Goal: Information Seeking & Learning: Compare options

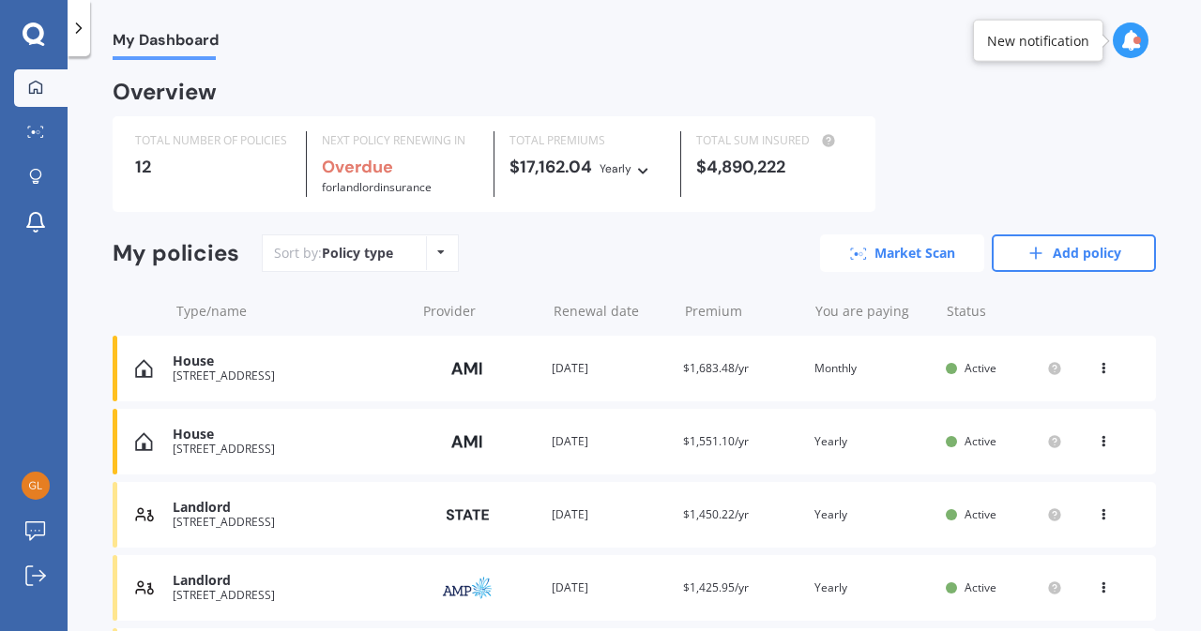
click at [874, 257] on link "Market Scan" at bounding box center [902, 253] width 164 height 38
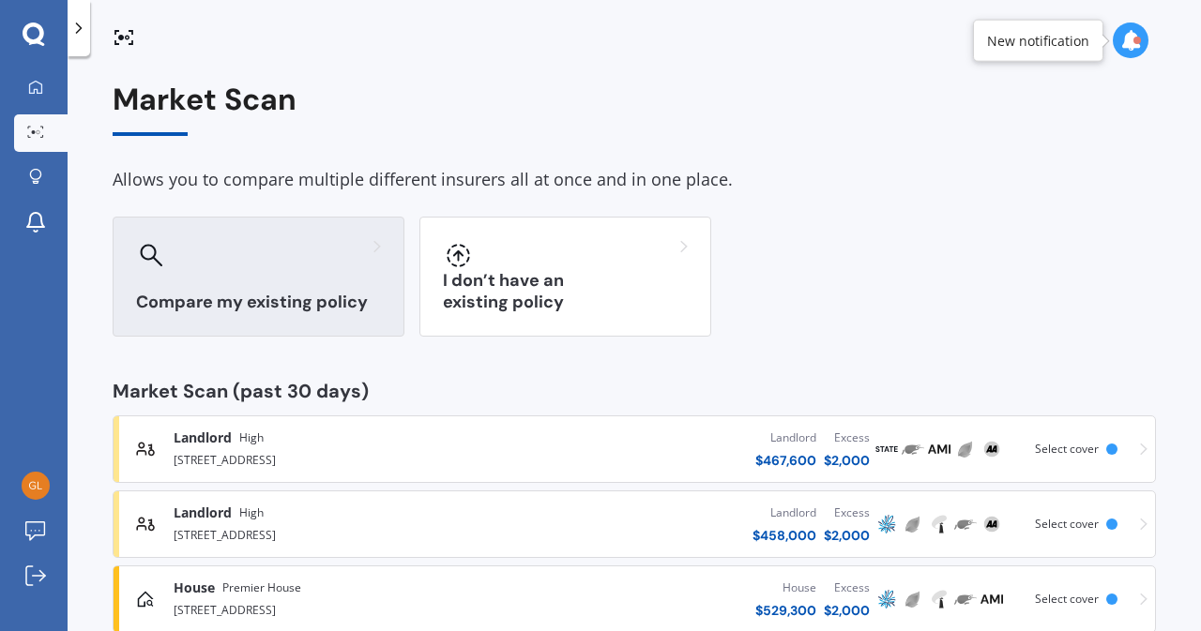
click at [227, 296] on h3 "Compare my existing policy" at bounding box center [258, 303] width 245 height 22
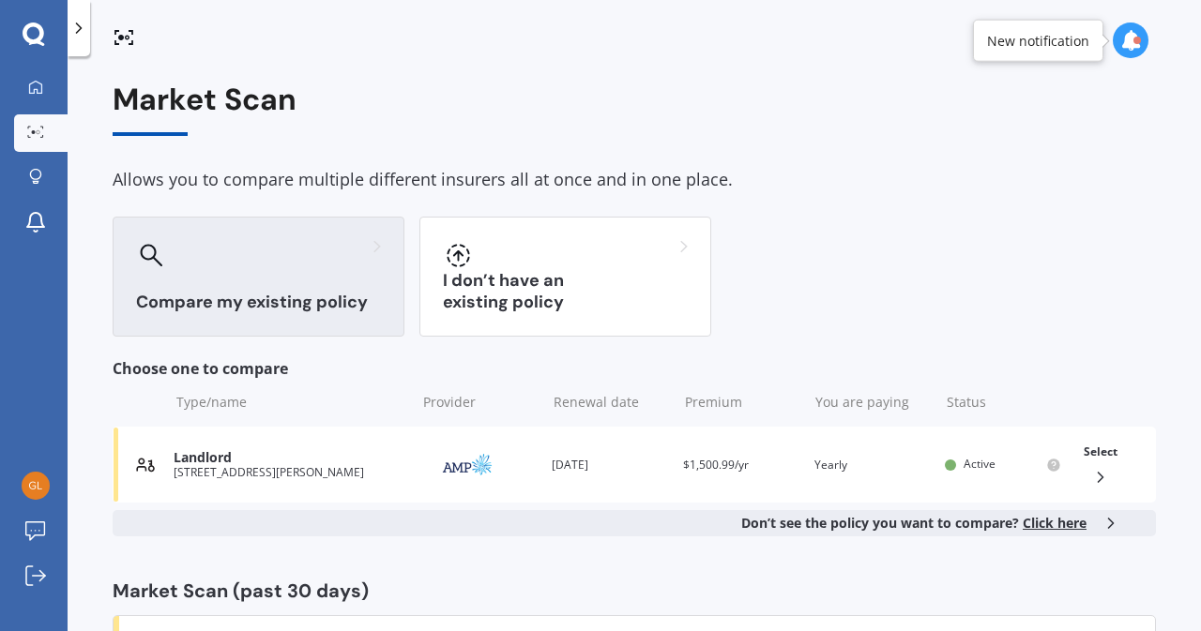
click at [1034, 524] on span "Click here" at bounding box center [1054, 523] width 64 height 18
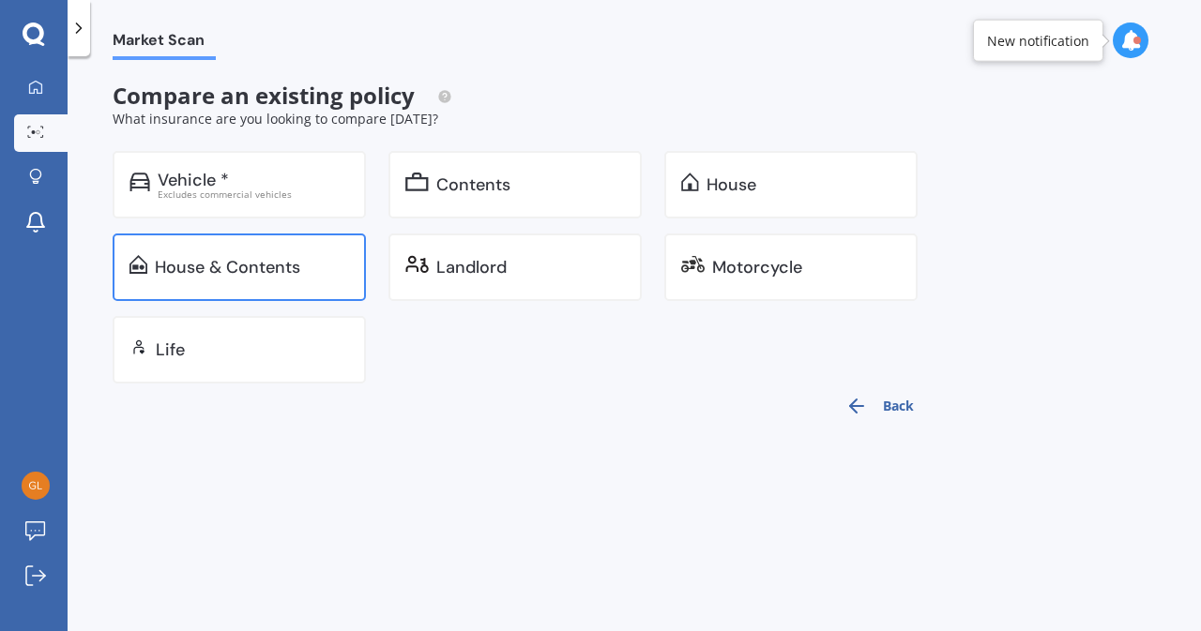
click at [289, 265] on div "House & Contents" at bounding box center [227, 267] width 145 height 19
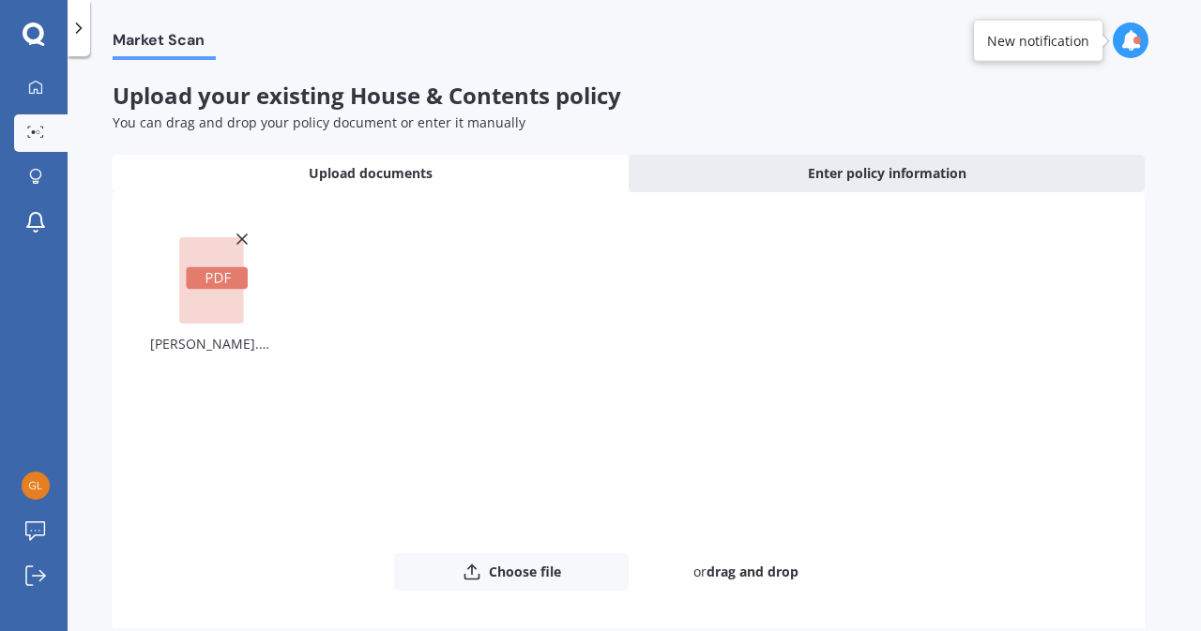
scroll to position [90, 0]
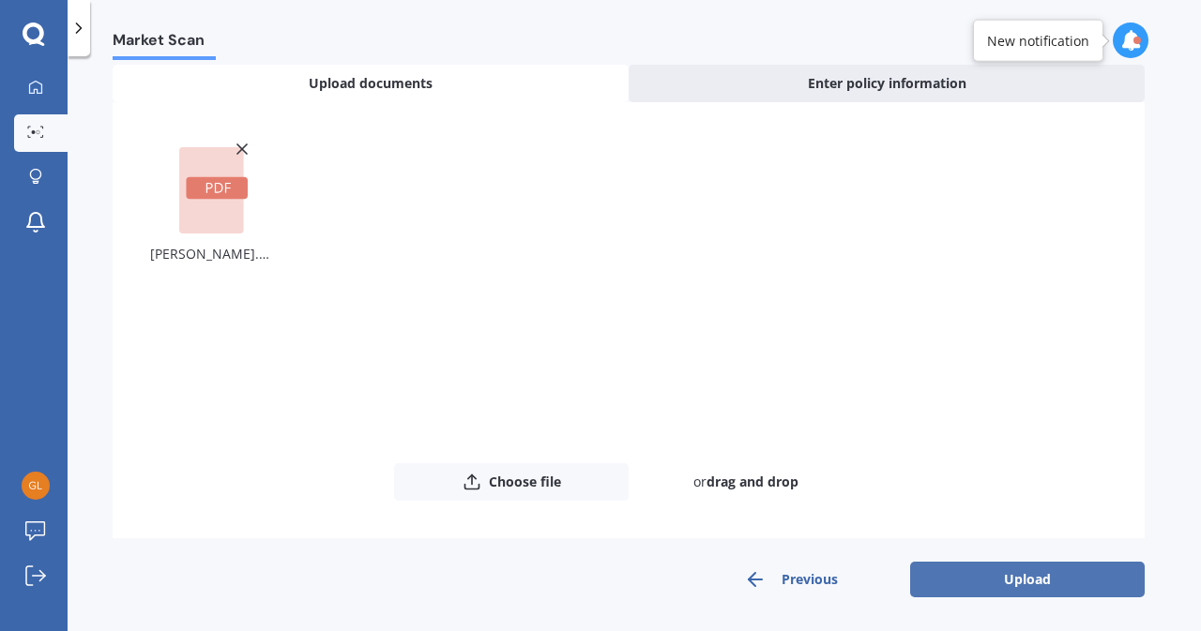
click at [998, 581] on button "Upload" at bounding box center [1027, 580] width 234 height 36
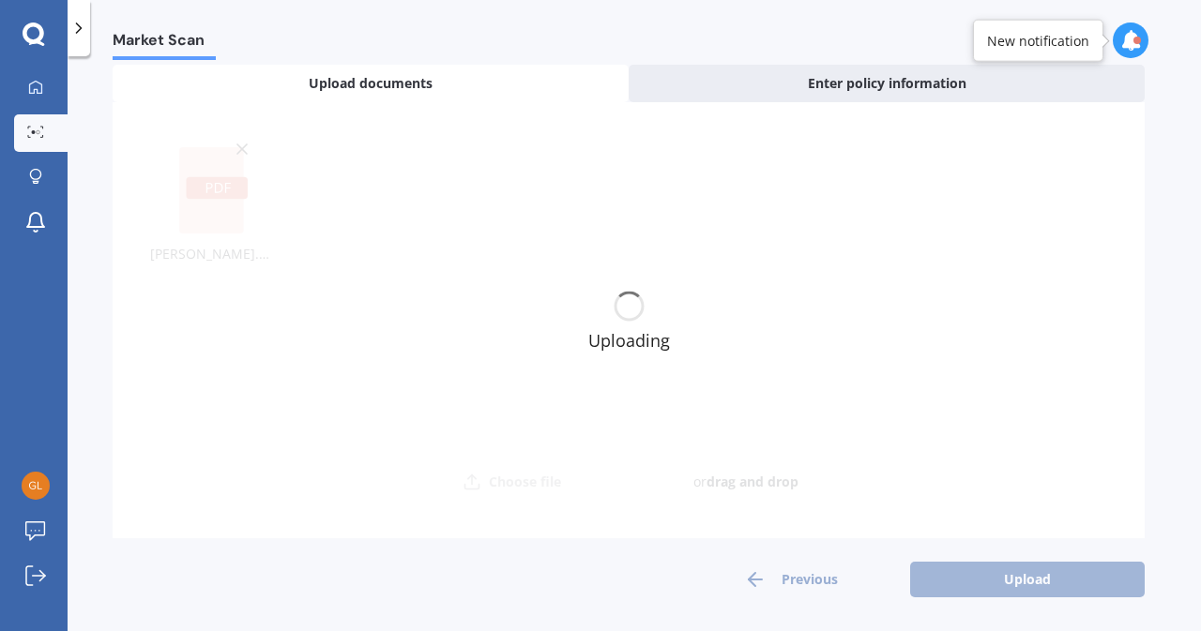
scroll to position [0, 0]
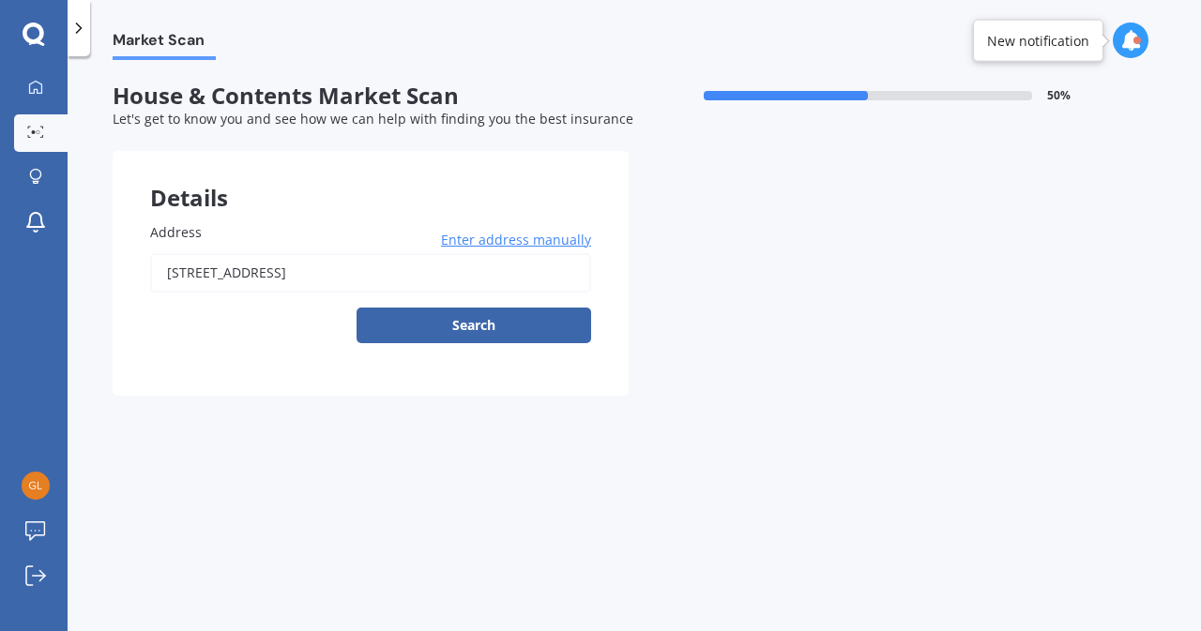
click at [526, 247] on span "Enter address manually" at bounding box center [516, 240] width 150 height 19
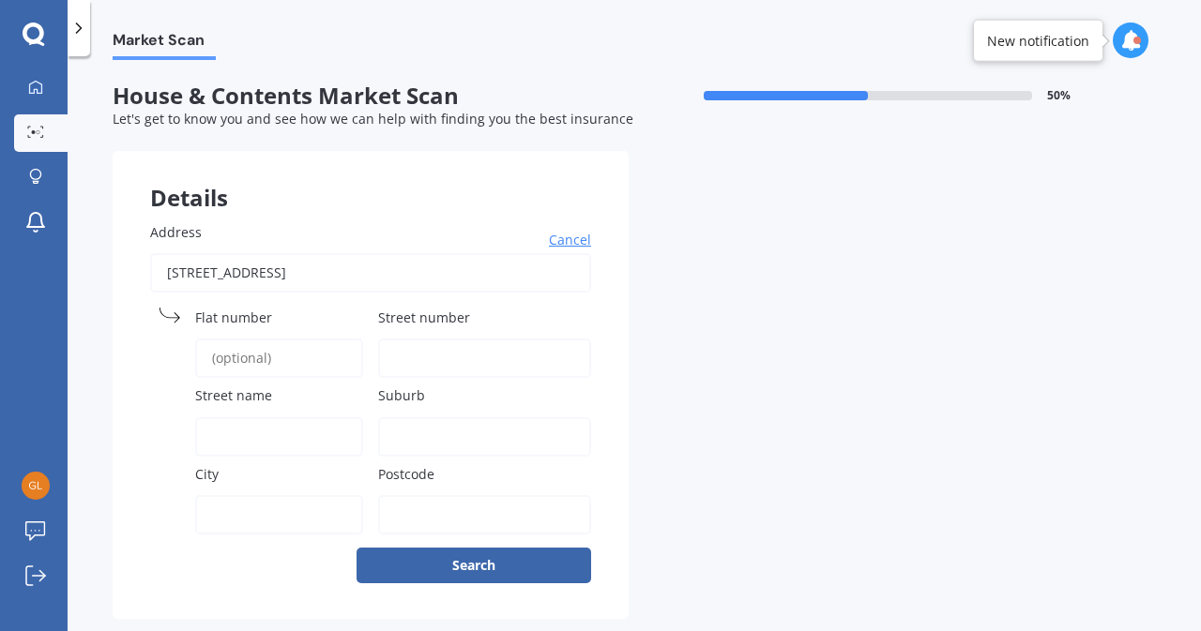
click at [428, 278] on input "[STREET_ADDRESS]" at bounding box center [370, 272] width 441 height 39
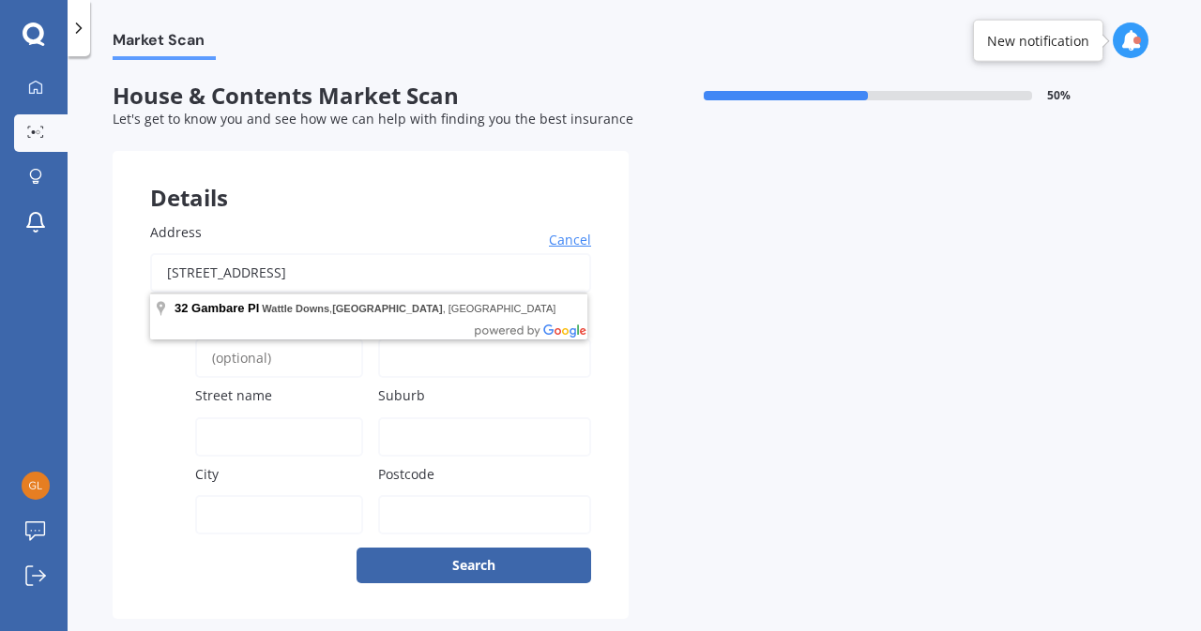
drag, startPoint x: 428, startPoint y: 278, endPoint x: 0, endPoint y: 283, distance: 427.7
click at [0, 283] on div "My Dashboard Market Scan Explore insurance Notifications [PERSON_NAME] Submit f…" at bounding box center [600, 315] width 1201 height 631
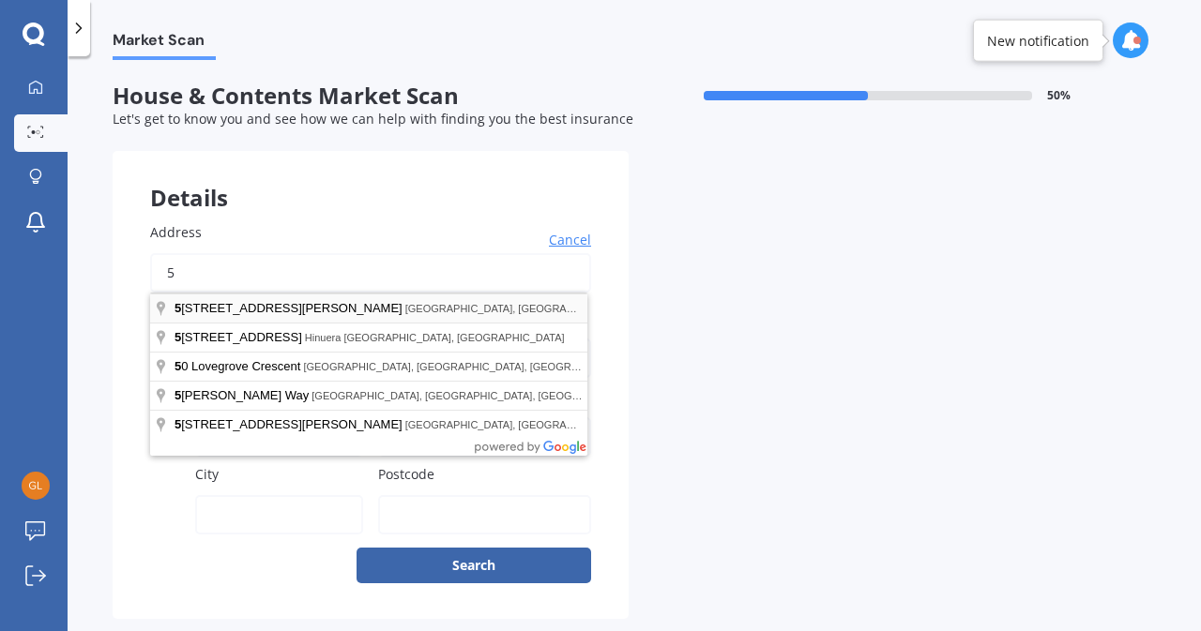
type input "[STREET_ADDRESS][PERSON_NAME]"
type input "5"
type input "[PERSON_NAME] Road"
type input "[GEOGRAPHIC_DATA]"
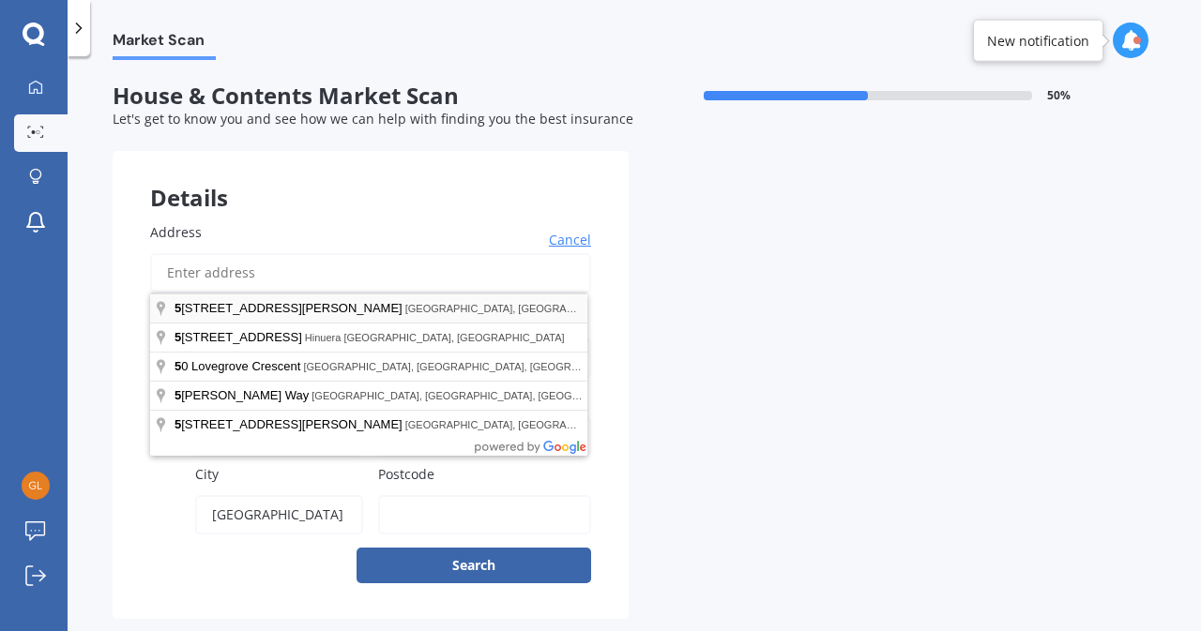
type input "2102"
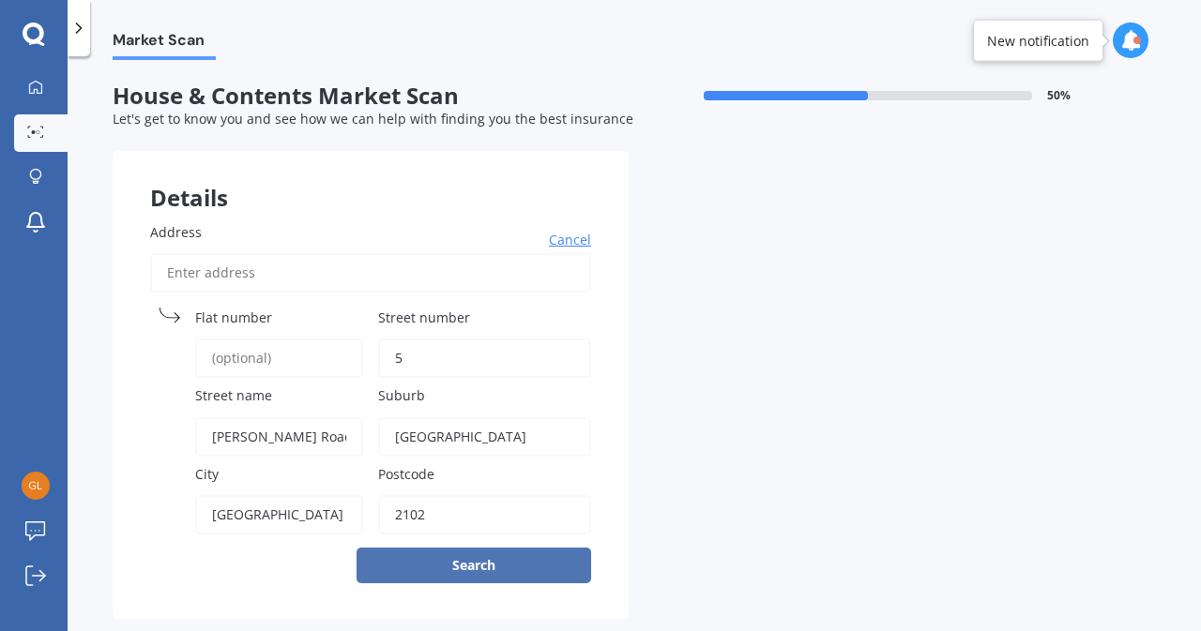
click at [446, 567] on button "Search" at bounding box center [473, 566] width 234 height 36
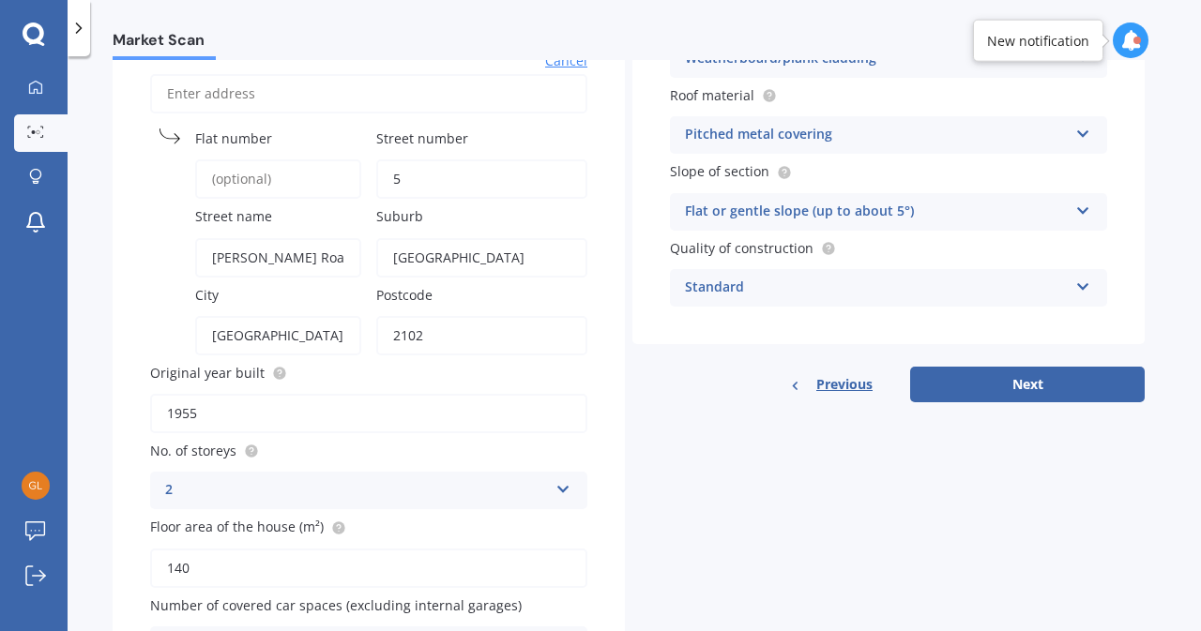
scroll to position [300, 0]
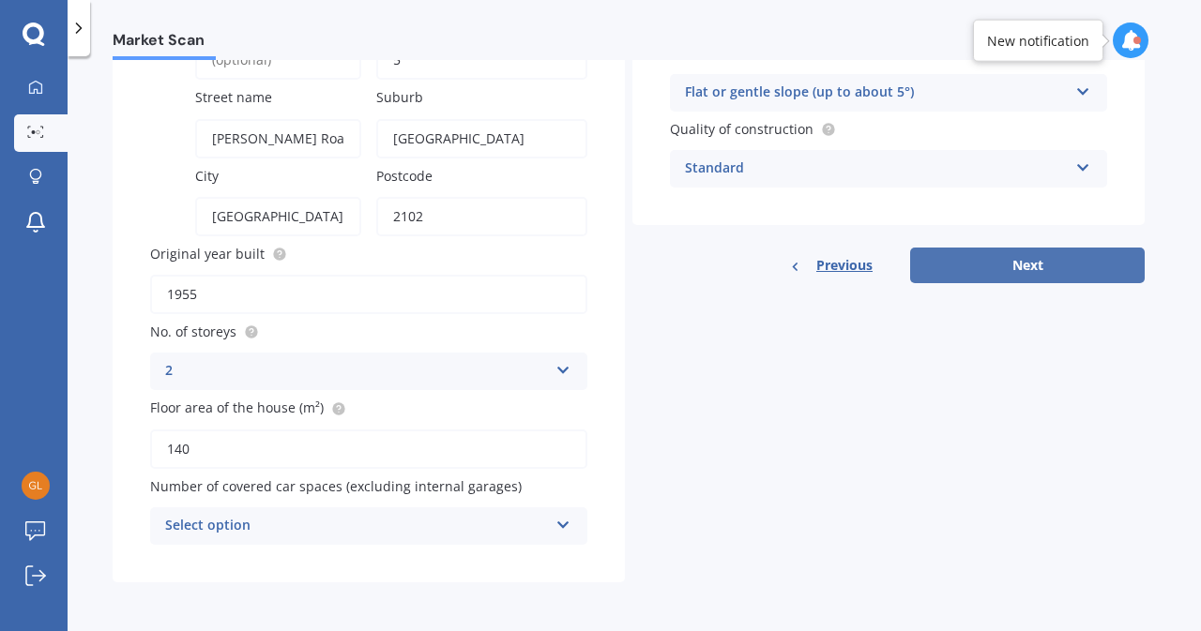
click at [1034, 269] on button "Next" at bounding box center [1027, 266] width 234 height 36
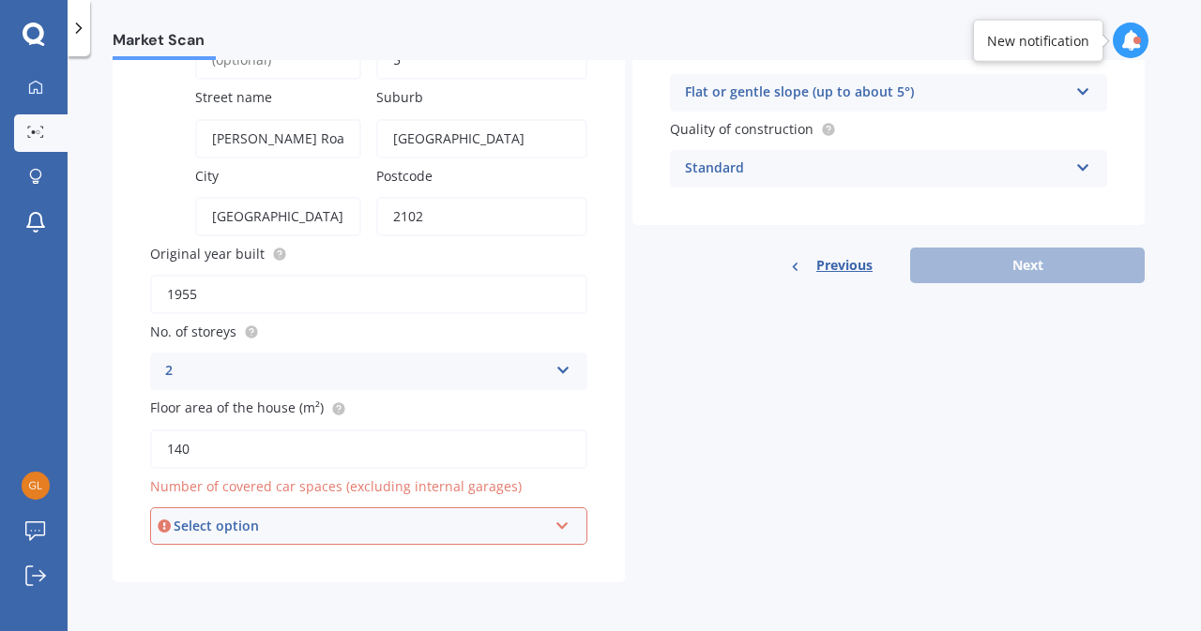
click at [561, 524] on icon at bounding box center [562, 522] width 16 height 13
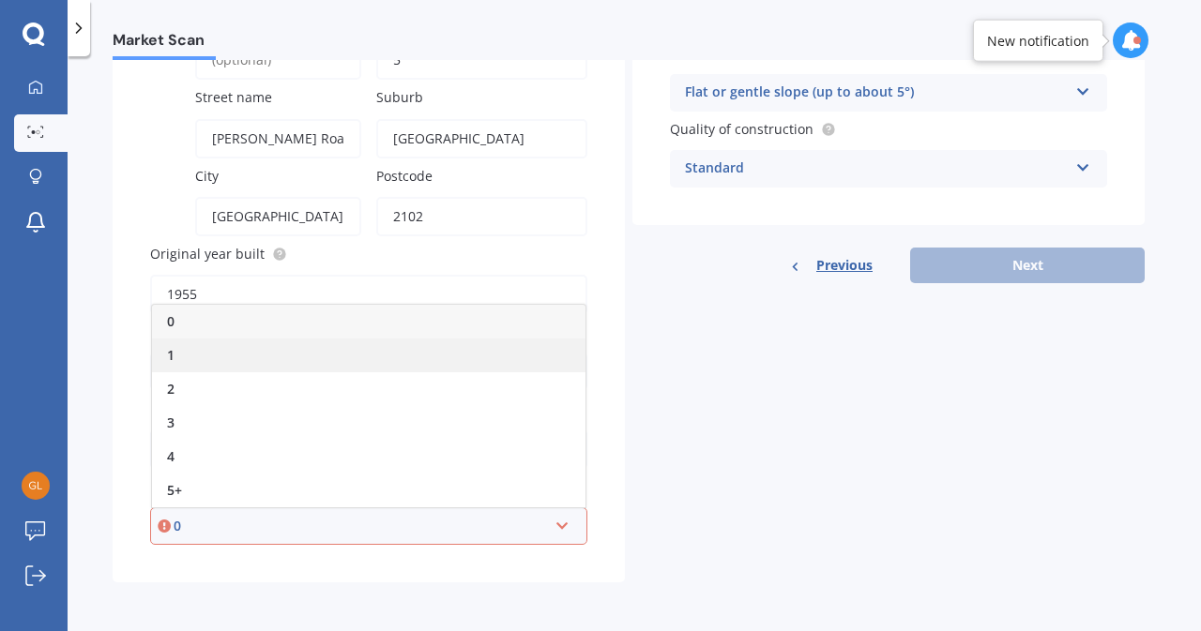
click at [275, 355] on div "1" at bounding box center [368, 356] width 433 height 34
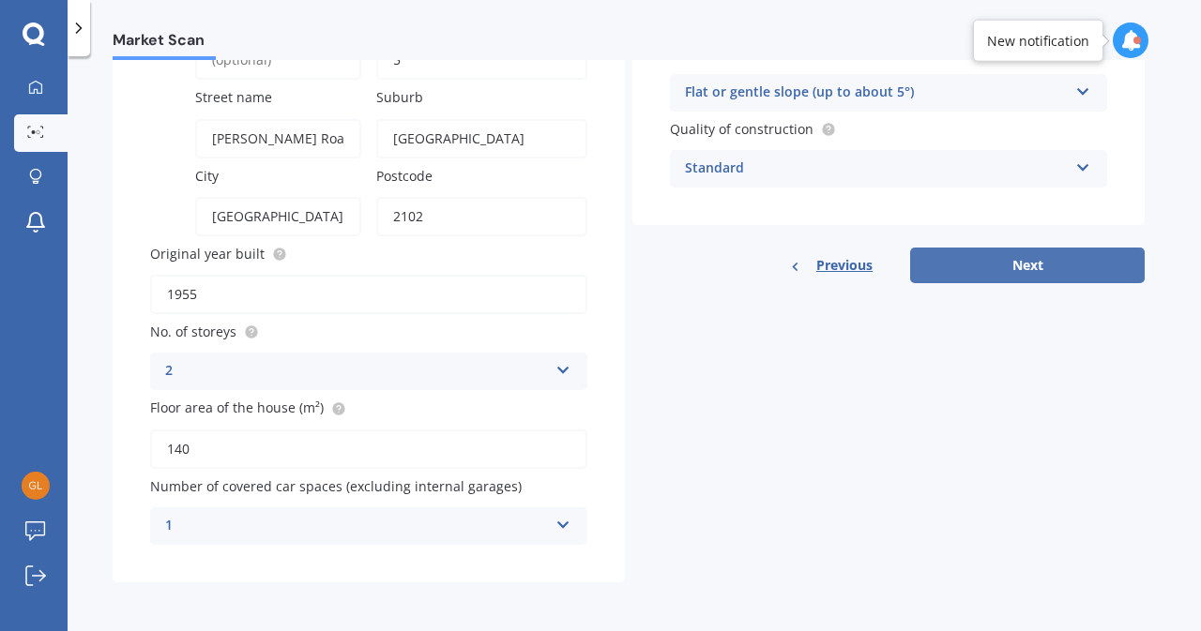
click at [975, 260] on button "Next" at bounding box center [1027, 266] width 234 height 36
select select "02"
select select "07"
select select "1967"
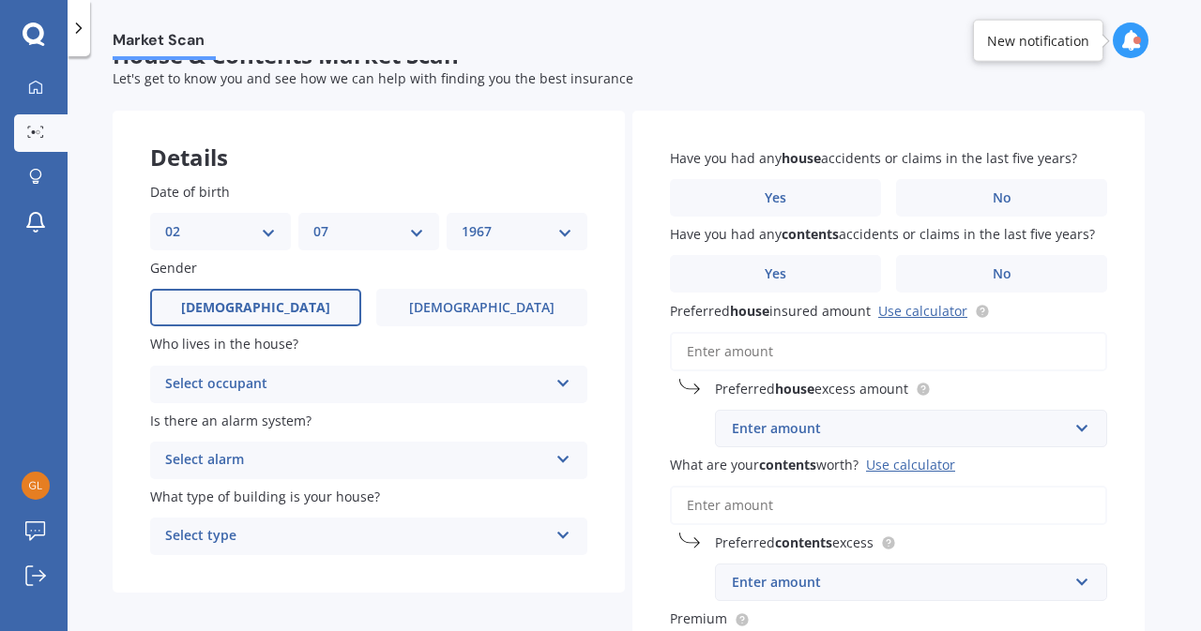
scroll to position [0, 0]
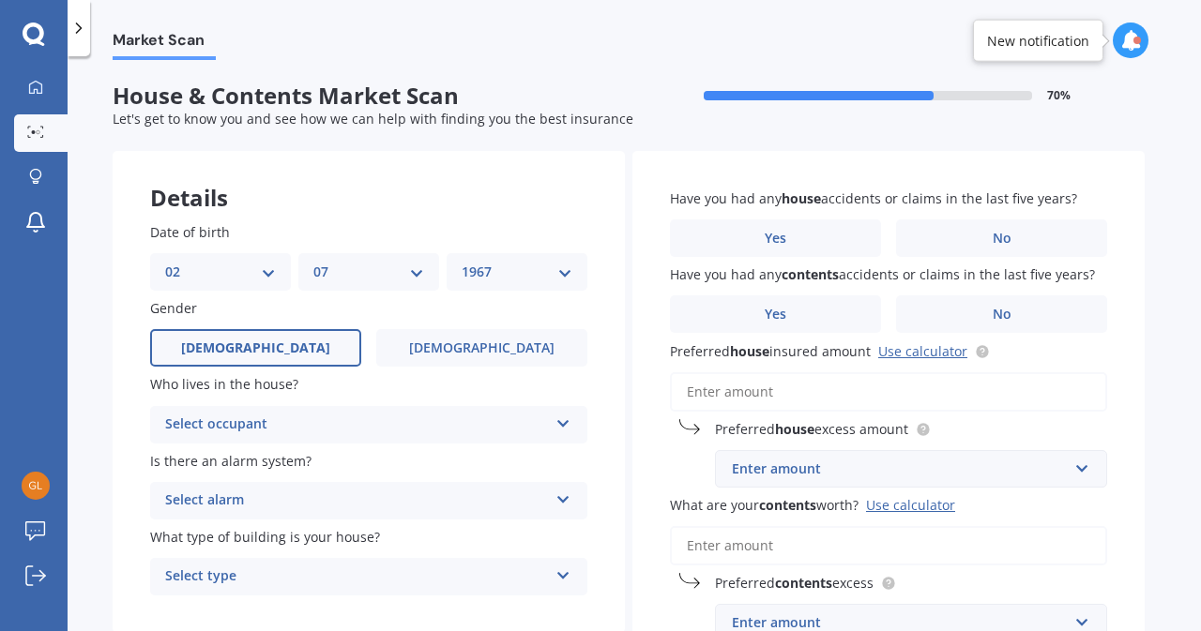
click at [547, 502] on div "Select alarm" at bounding box center [356, 501] width 383 height 23
click at [414, 545] on div "Yes, monitored" at bounding box center [368, 538] width 435 height 34
click at [548, 431] on div "Select occupant Owner Owner + Boarder" at bounding box center [368, 425] width 437 height 38
click at [469, 464] on div "Owner" at bounding box center [368, 462] width 435 height 34
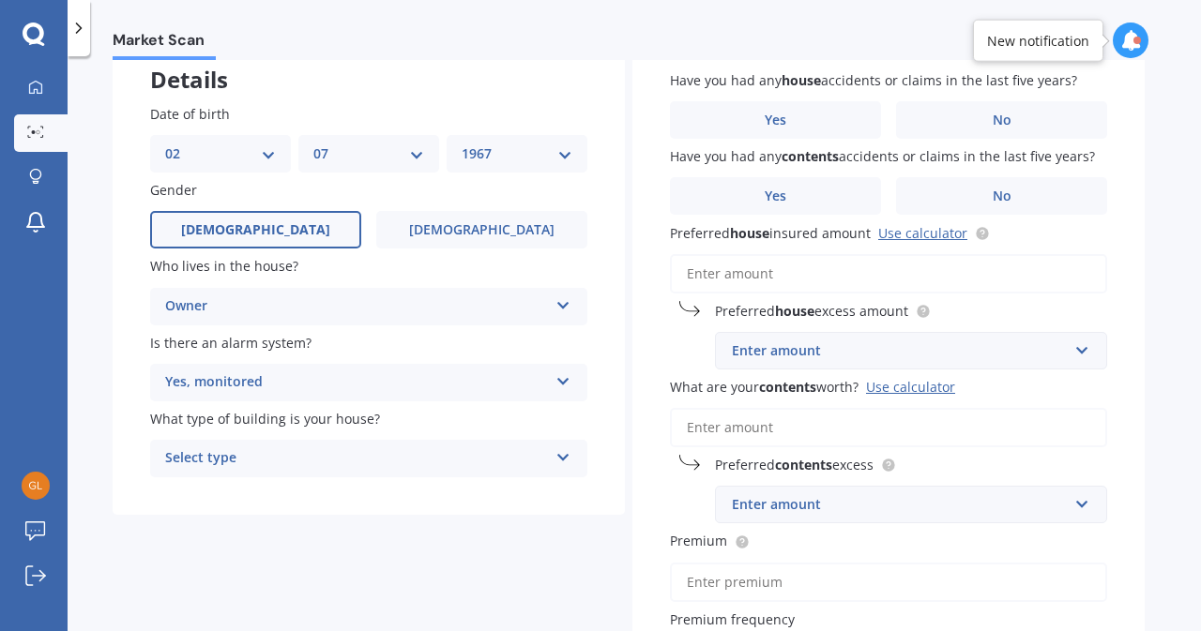
scroll to position [119, 0]
click at [566, 457] on icon at bounding box center [563, 452] width 16 height 13
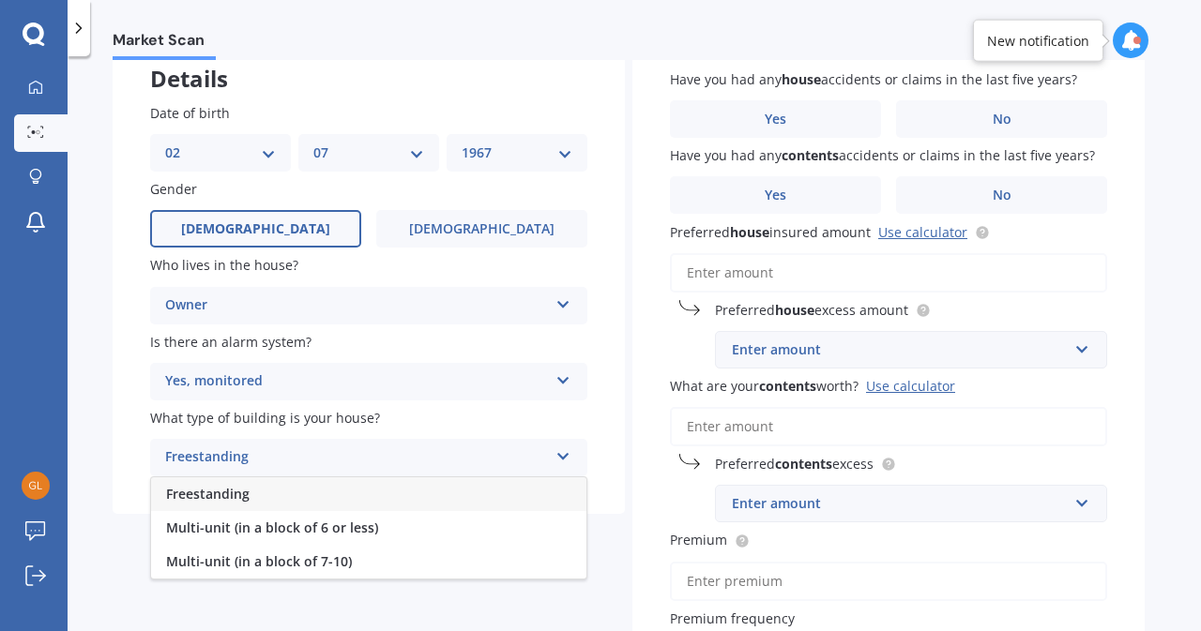
click at [405, 494] on div "Freestanding" at bounding box center [368, 494] width 435 height 34
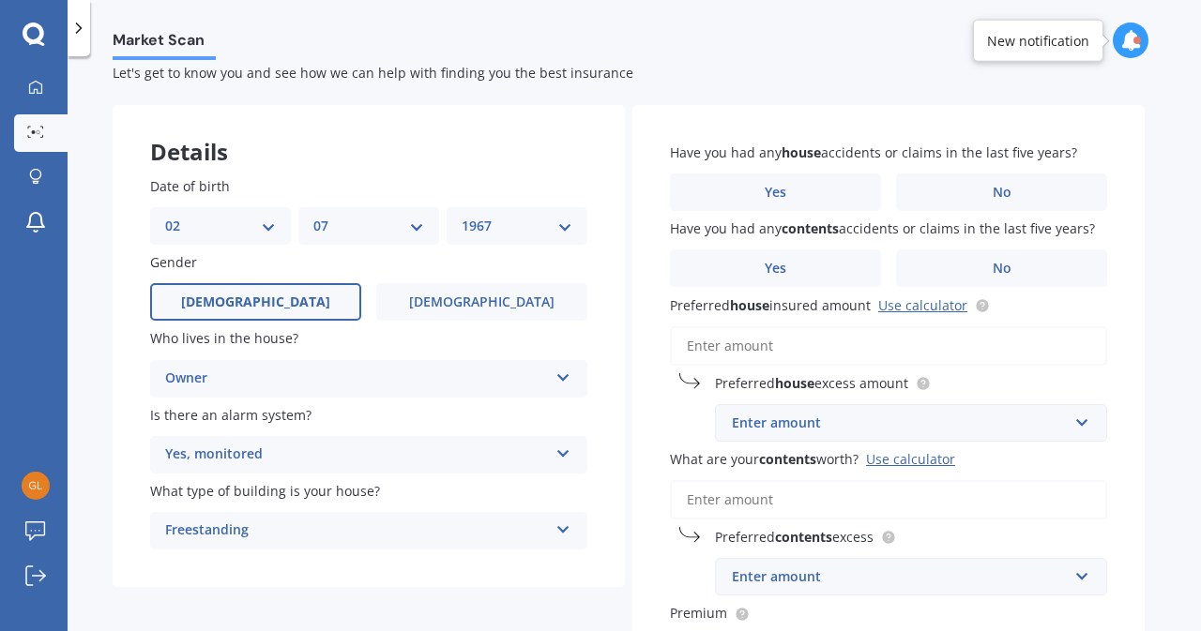
scroll to position [0, 0]
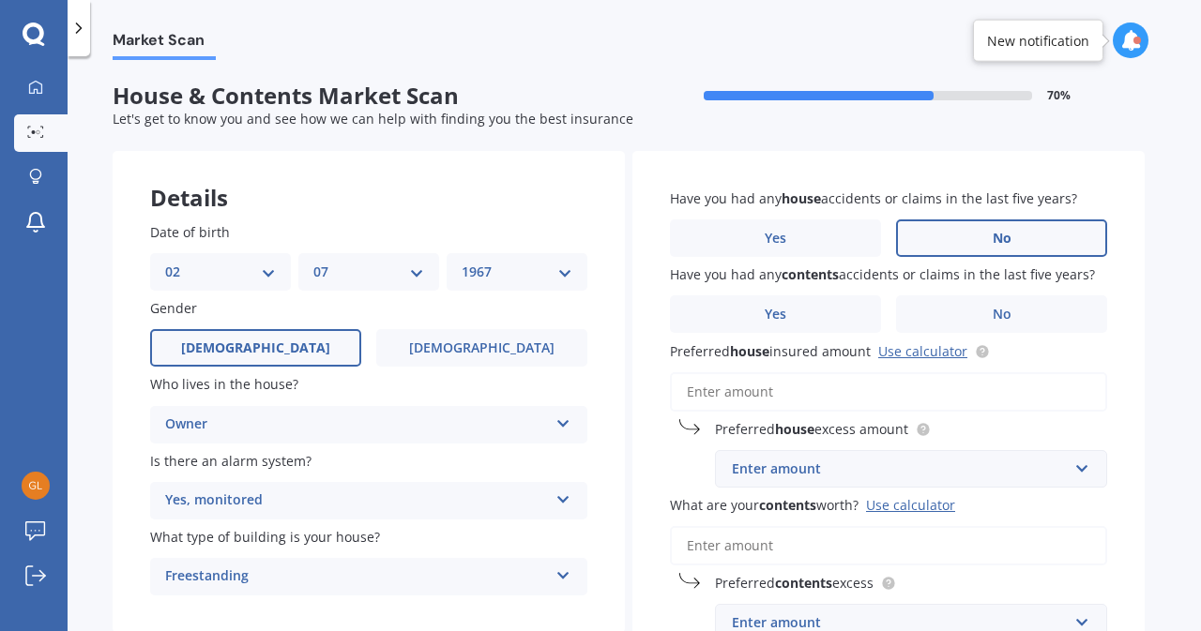
click at [947, 228] on label "No" at bounding box center [1001, 238] width 211 height 38
click at [0, 0] on input "No" at bounding box center [0, 0] width 0 height 0
click at [982, 305] on label "No" at bounding box center [1001, 314] width 211 height 38
click at [0, 0] on input "No" at bounding box center [0, 0] width 0 height 0
click at [1056, 469] on div "Enter amount" at bounding box center [900, 469] width 336 height 21
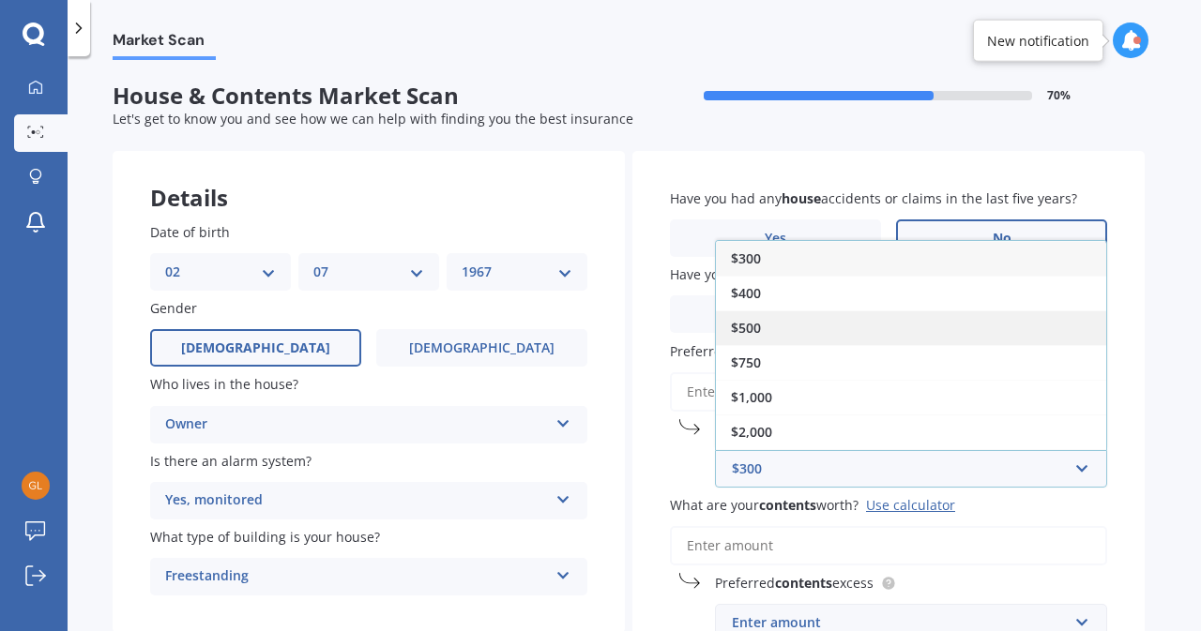
click at [788, 324] on div "$500" at bounding box center [911, 327] width 390 height 35
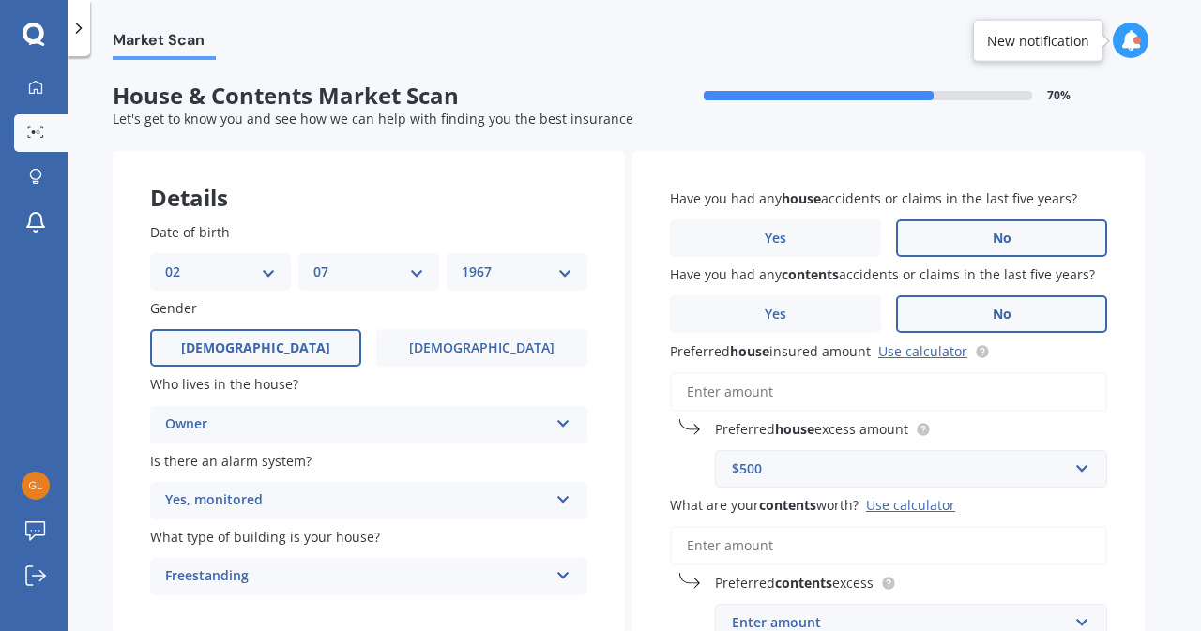
click at [723, 399] on input "Preferred house insured amount Use calculator" at bounding box center [888, 391] width 437 height 39
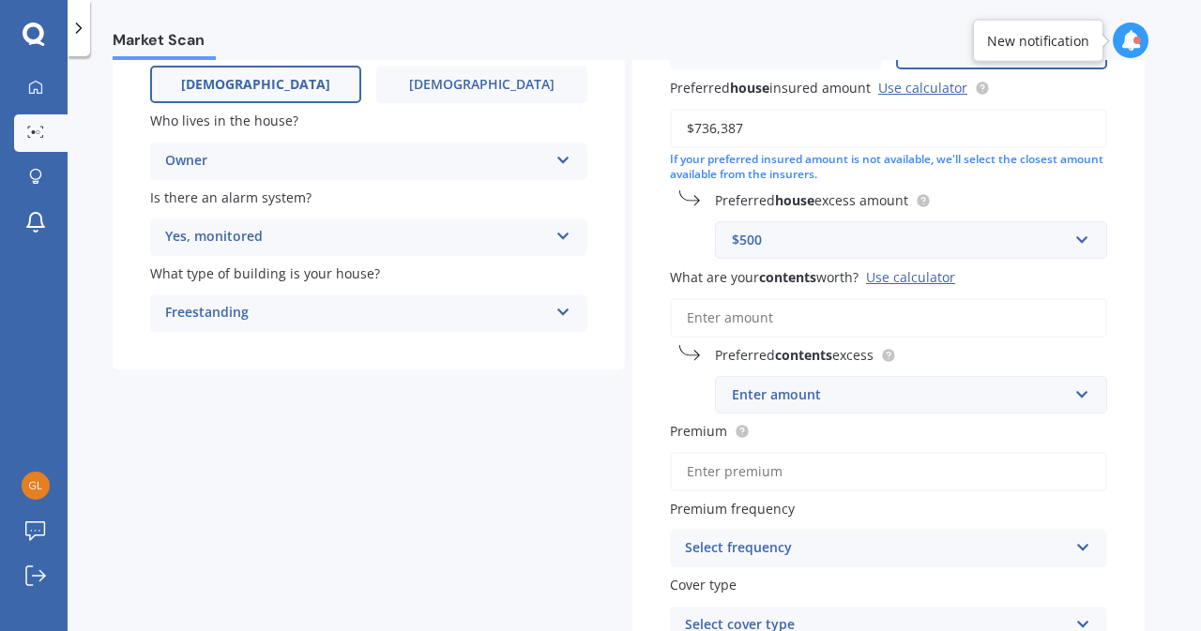
scroll to position [264, 0]
type input "$736,387"
click at [828, 314] on input "What are your contents worth? Use calculator" at bounding box center [888, 316] width 437 height 39
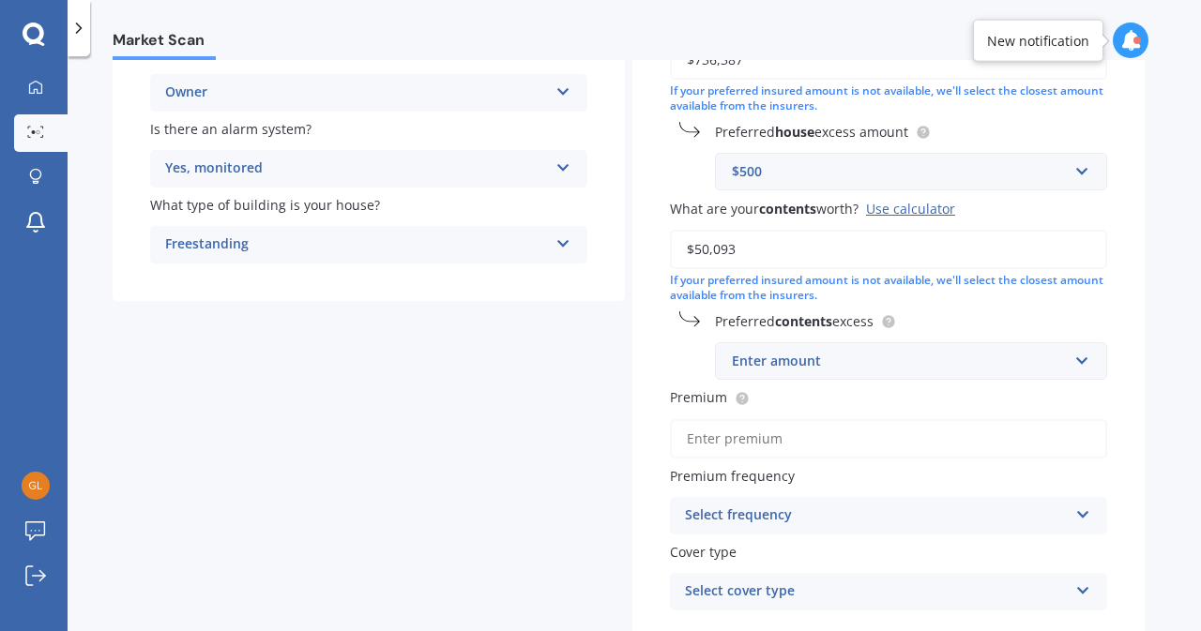
scroll to position [330, 0]
type input "$50,093"
click at [1082, 367] on input "text" at bounding box center [904, 363] width 375 height 36
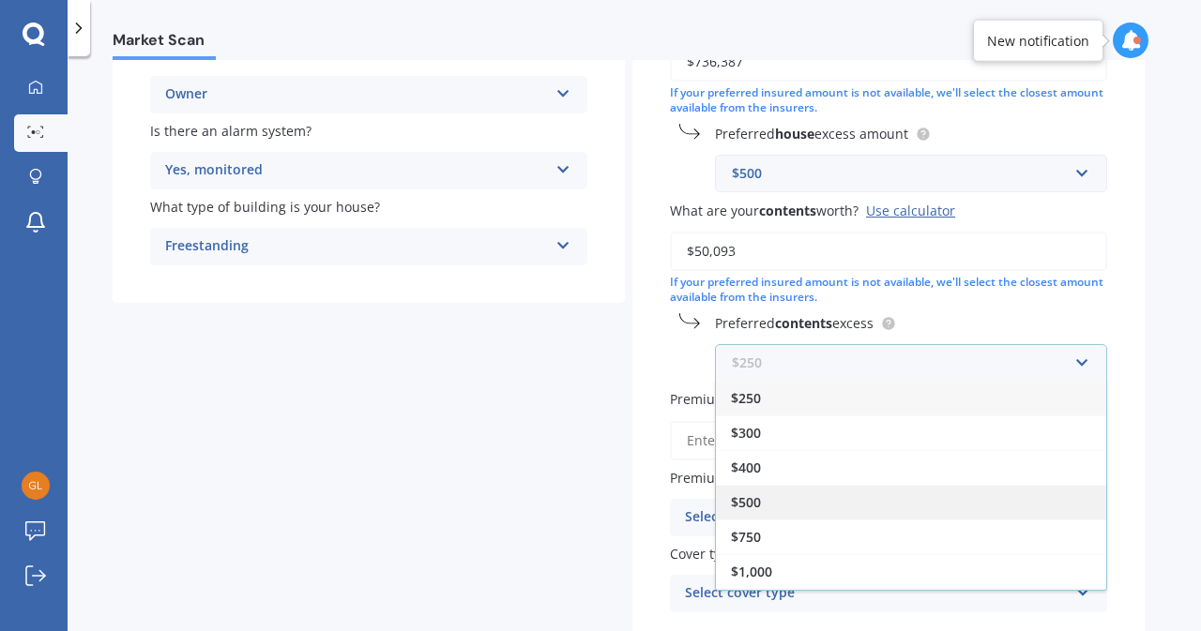
click at [977, 505] on div "$500" at bounding box center [911, 502] width 390 height 35
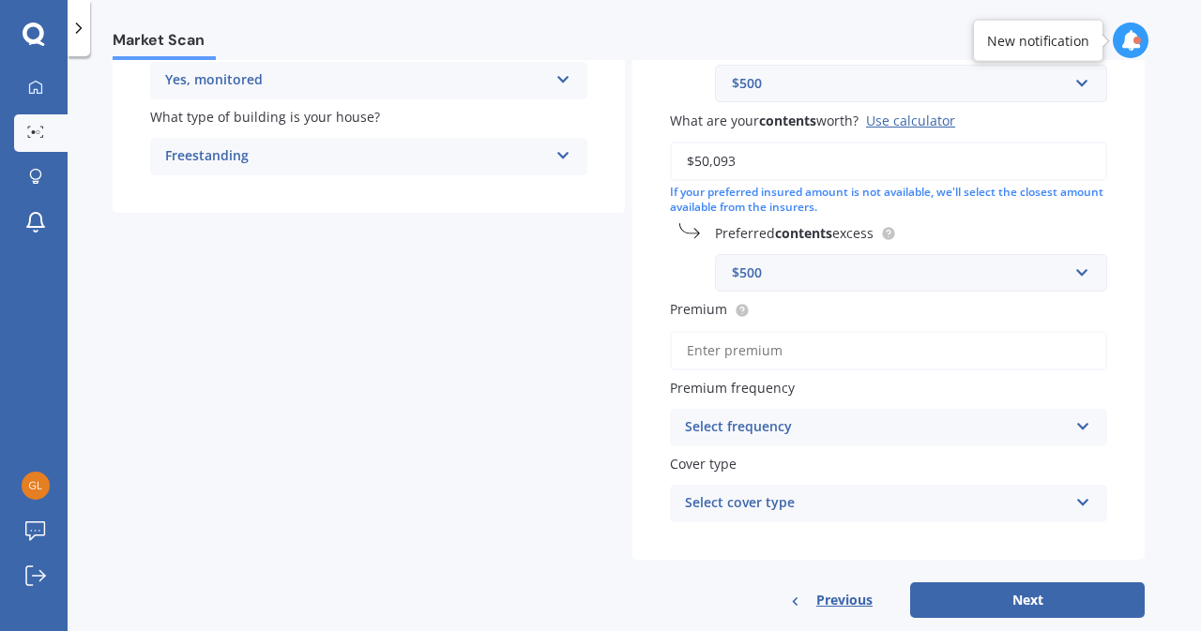
scroll to position [421, 0]
click at [718, 354] on input "Premium" at bounding box center [888, 349] width 437 height 39
type input "$629.04"
click at [981, 425] on div "Select frequency" at bounding box center [876, 426] width 383 height 23
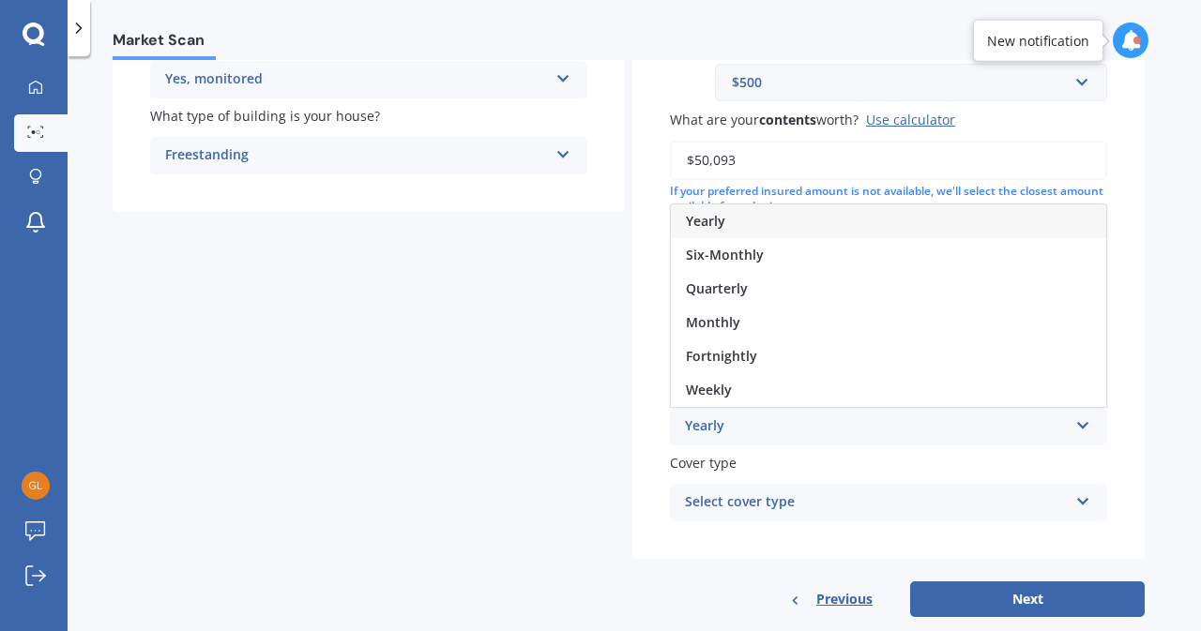
click at [839, 228] on div "Yearly" at bounding box center [888, 221] width 435 height 34
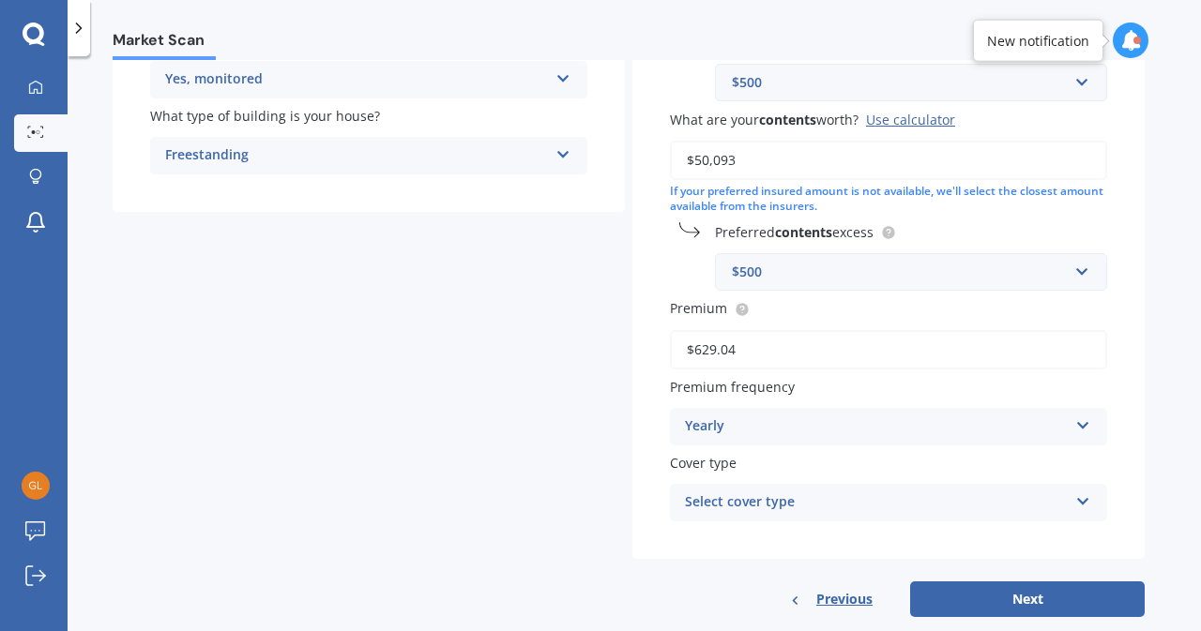
click at [911, 506] on div "Select cover type" at bounding box center [876, 502] width 383 height 23
click at [854, 545] on div "High" at bounding box center [888, 539] width 435 height 34
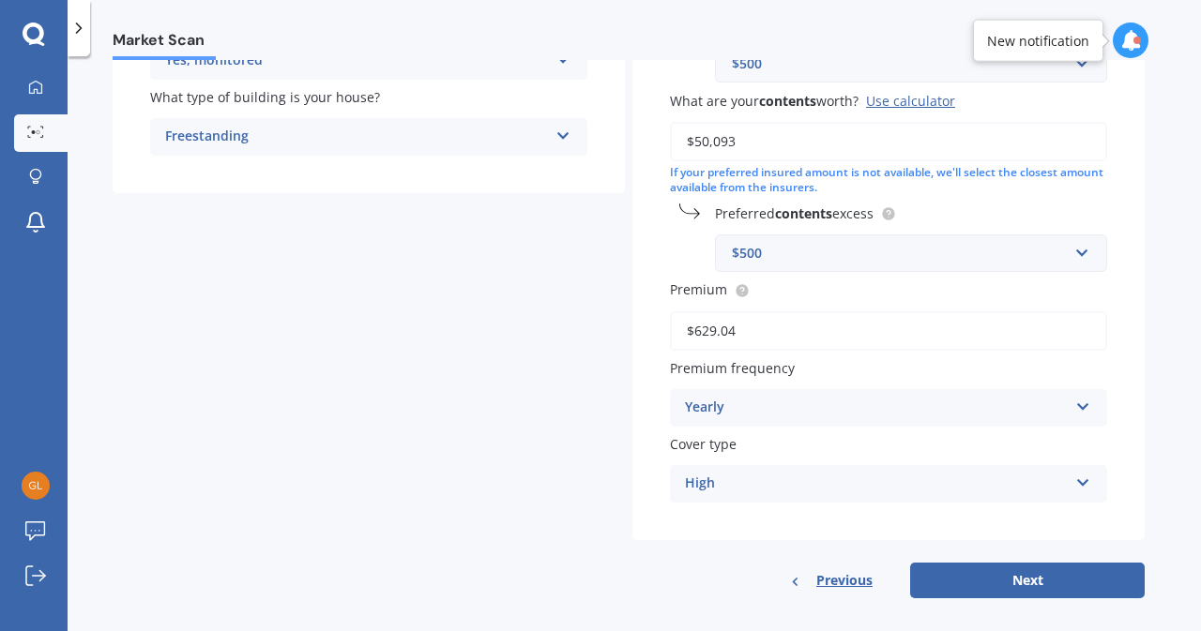
scroll to position [458, 0]
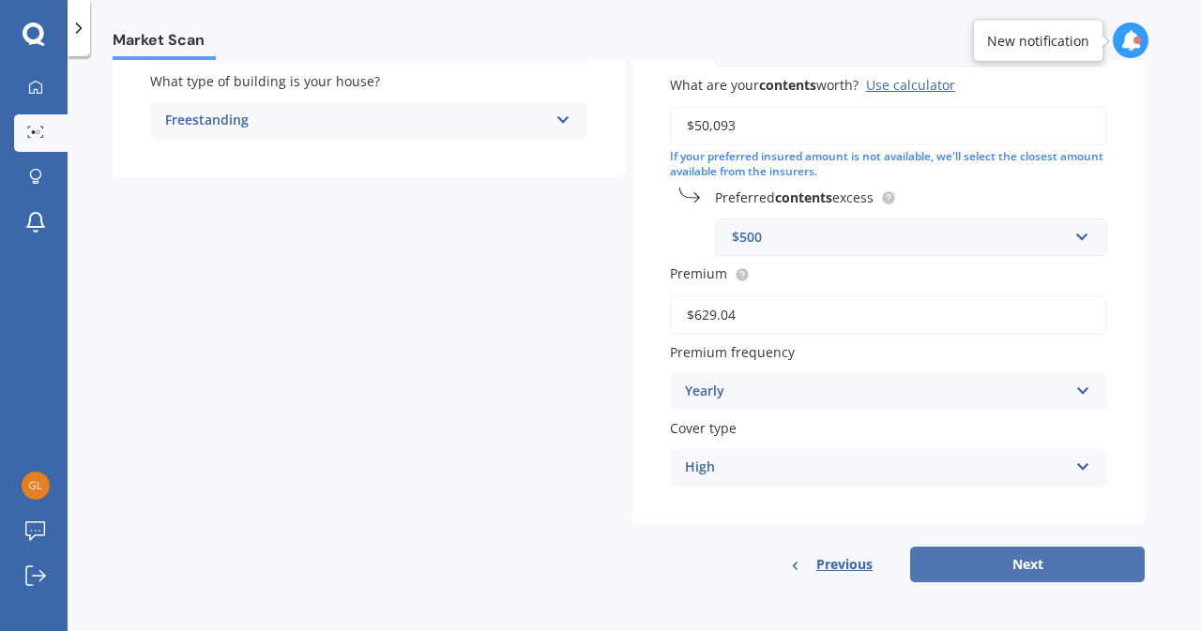
click at [1023, 576] on button "Next" at bounding box center [1027, 565] width 234 height 36
select select "02"
select select "07"
select select "1967"
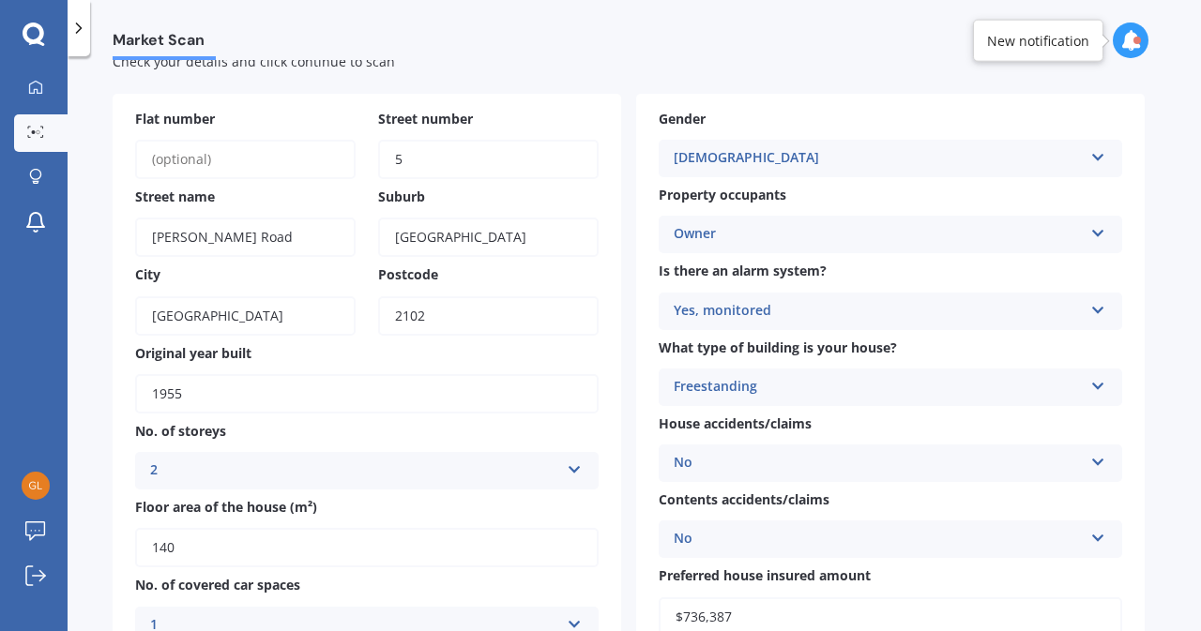
scroll to position [0, 0]
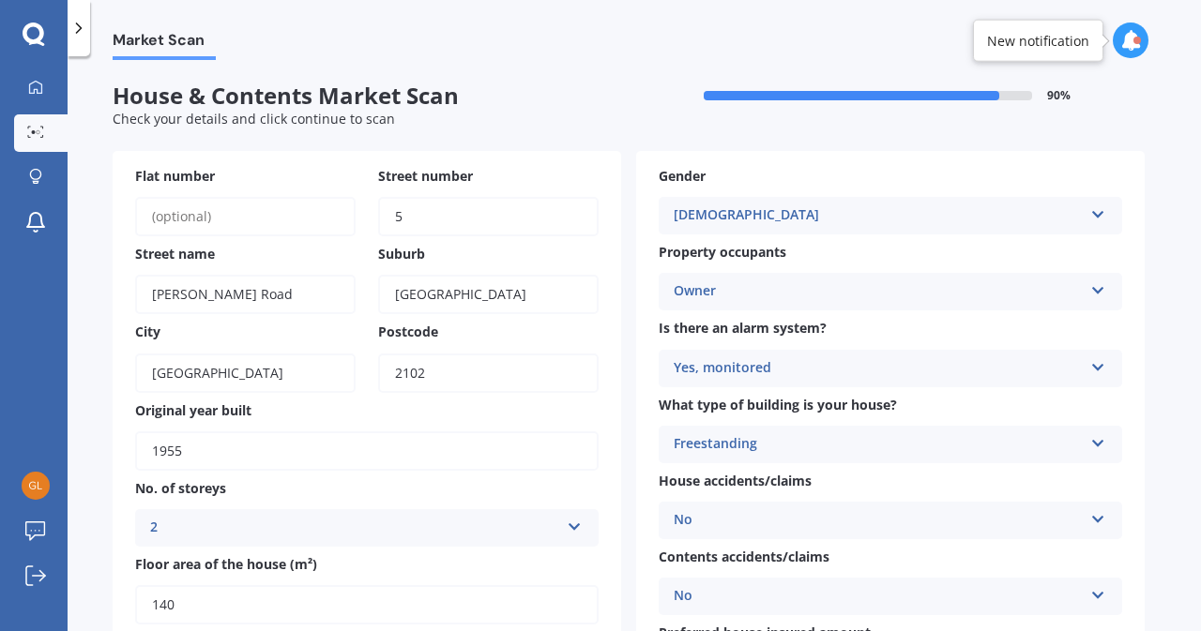
click at [222, 456] on input "1955" at bounding box center [366, 450] width 463 height 39
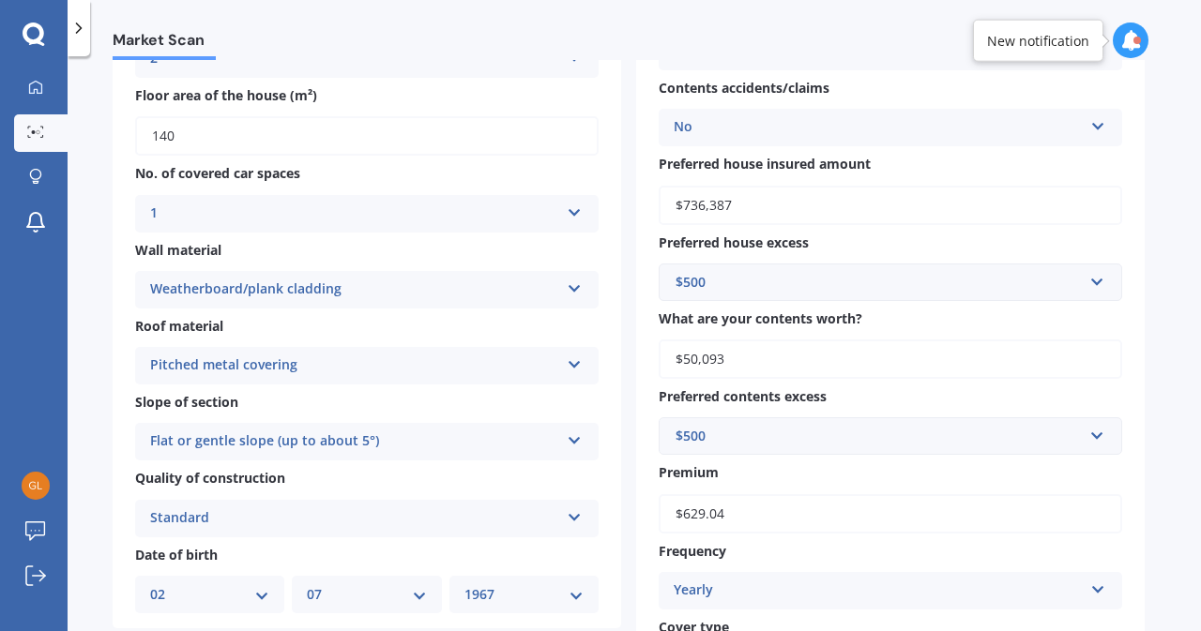
scroll to position [484, 0]
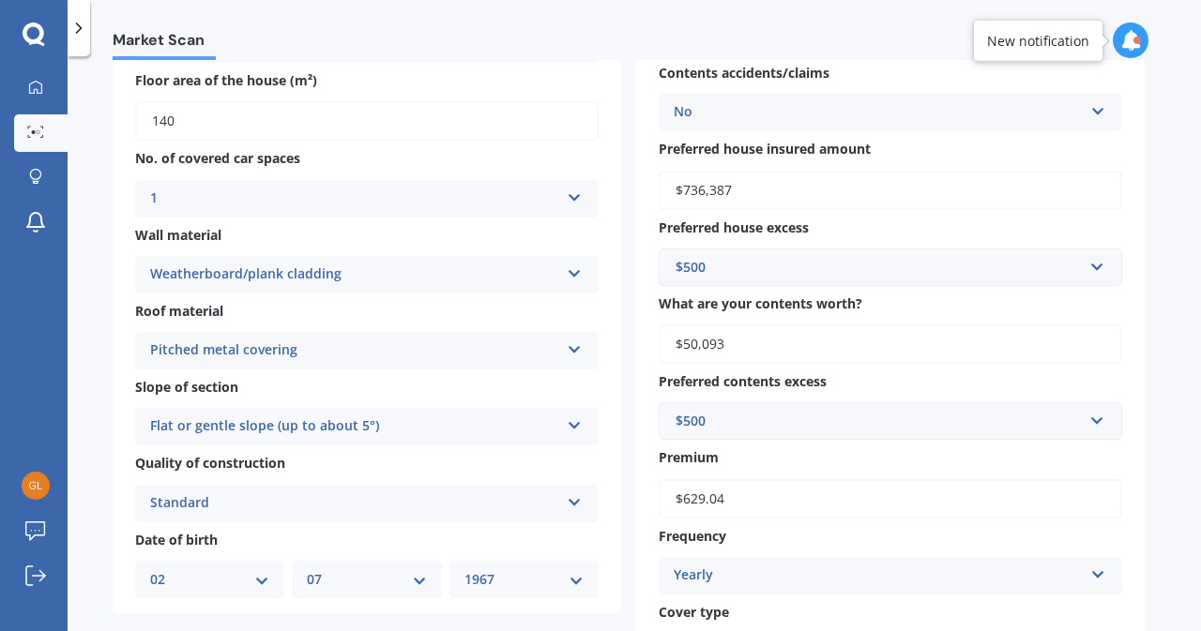
type input "1952"
click at [574, 352] on icon at bounding box center [575, 346] width 16 height 13
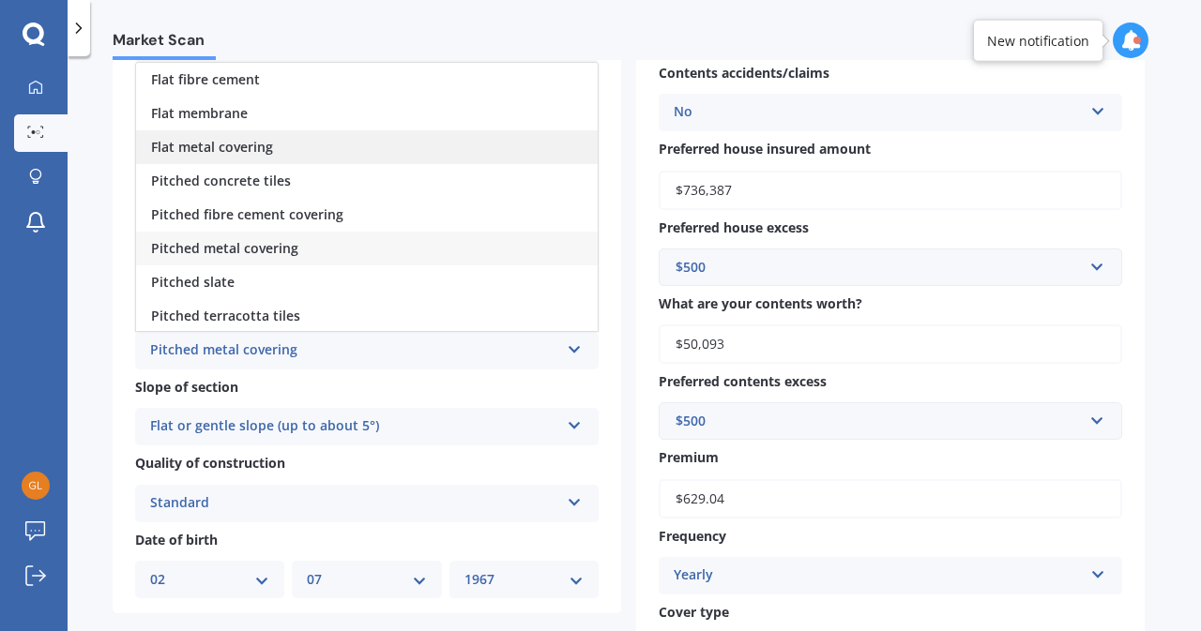
click at [382, 154] on div "Flat metal covering" at bounding box center [366, 147] width 461 height 34
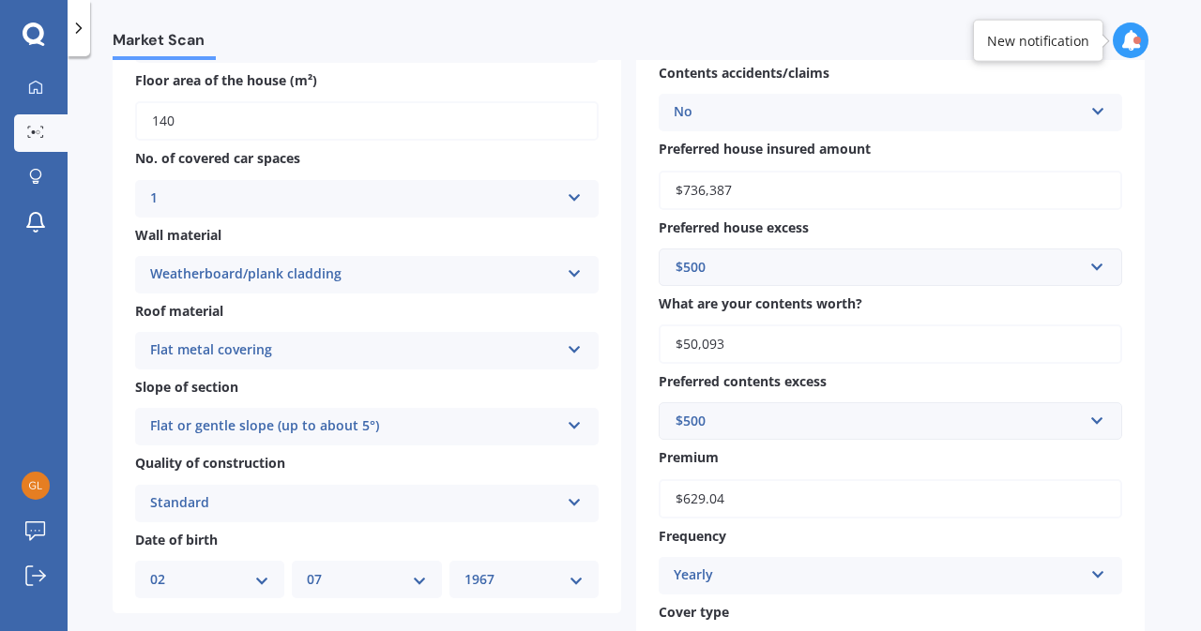
click at [579, 429] on icon at bounding box center [575, 421] width 16 height 13
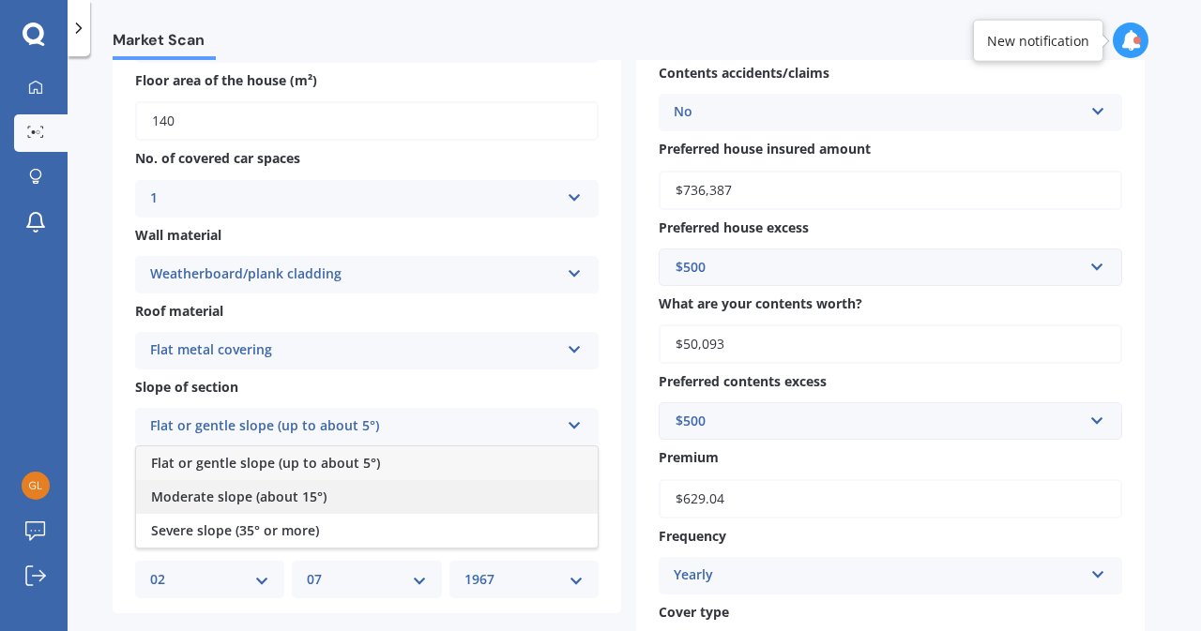
click at [446, 494] on div "Moderate slope (about 15°)" at bounding box center [366, 497] width 461 height 34
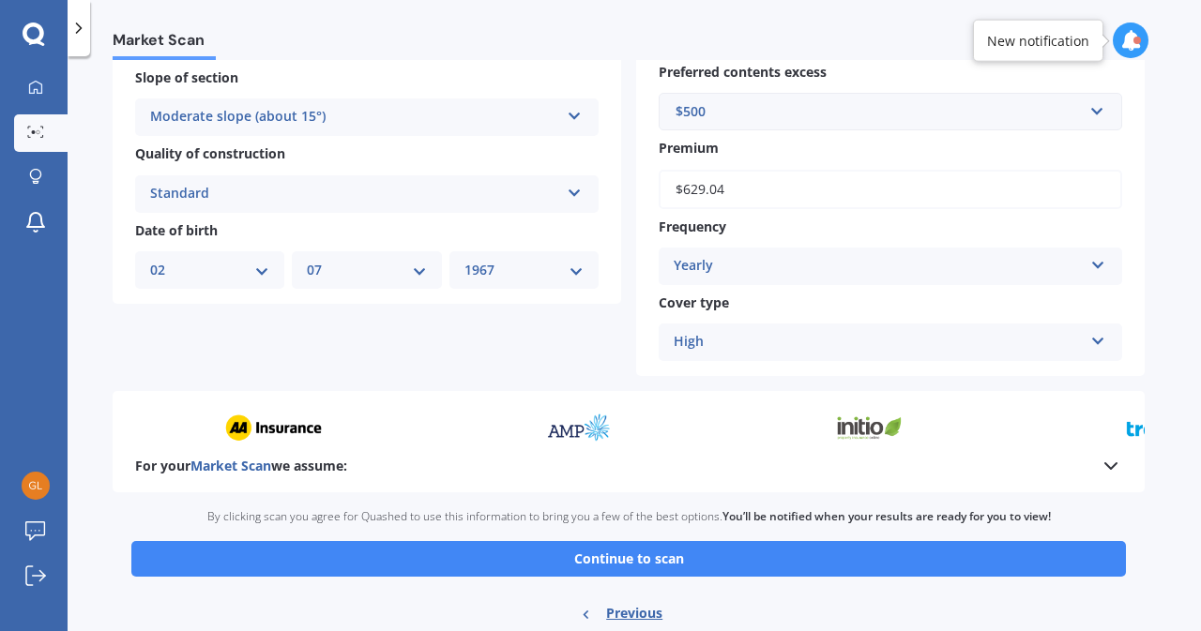
scroll to position [857, 0]
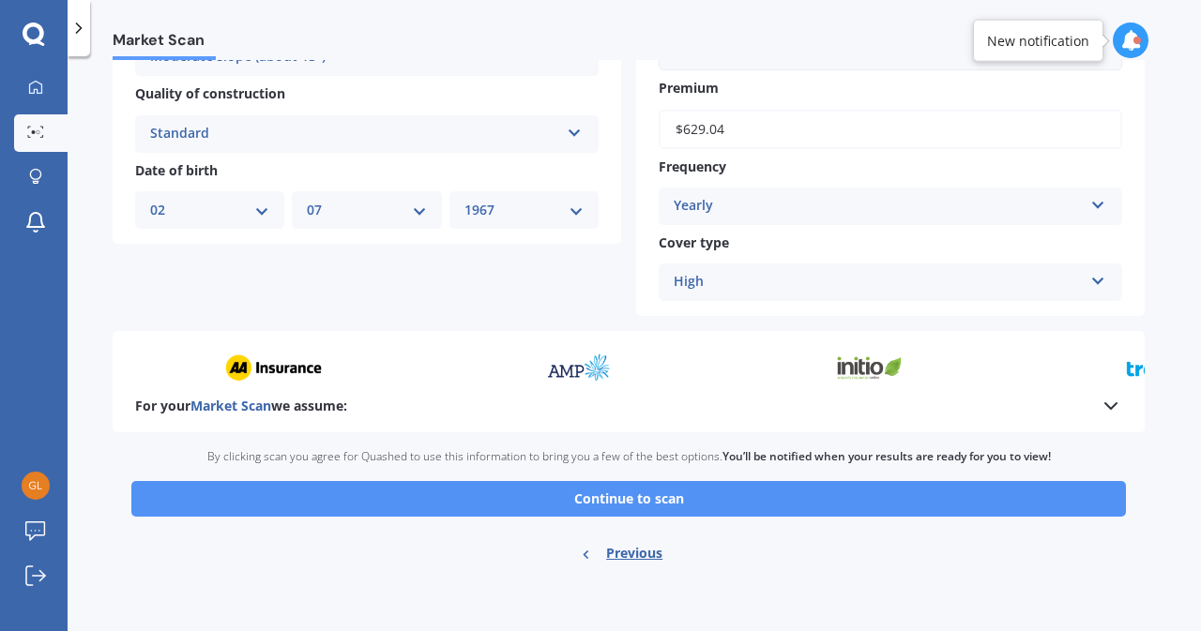
click at [730, 504] on button "Continue to scan" at bounding box center [628, 499] width 994 height 36
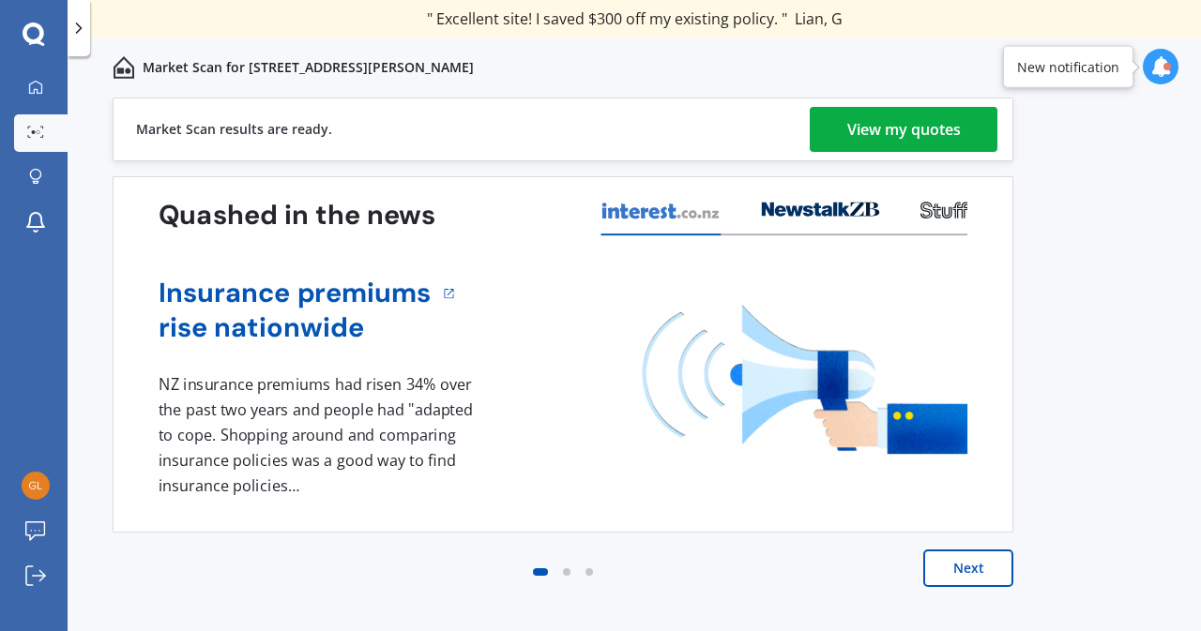
click at [888, 124] on div "View my quotes" at bounding box center [903, 129] width 113 height 45
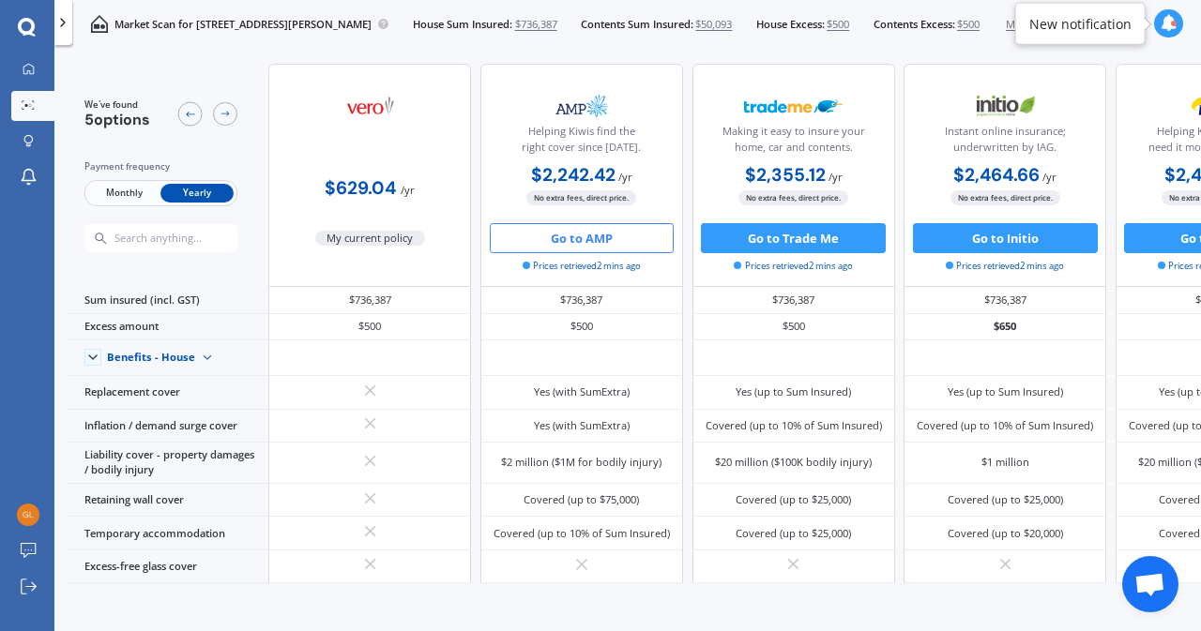
click at [561, 247] on button "Go to AMP" at bounding box center [582, 238] width 185 height 30
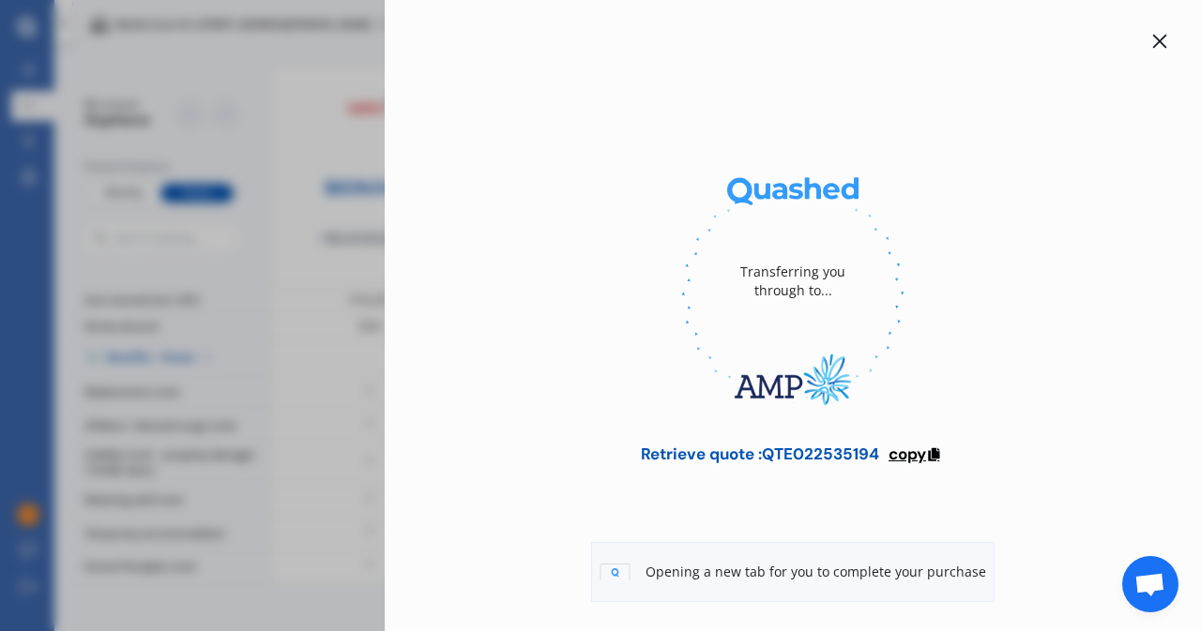
click at [897, 452] on span "copy" at bounding box center [907, 454] width 38 height 21
